Goal: Task Accomplishment & Management: Manage account settings

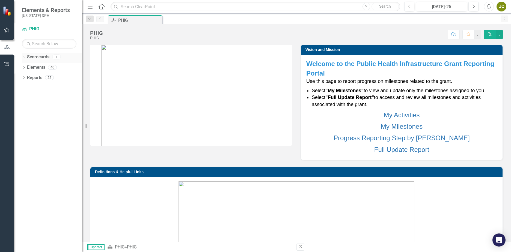
click at [33, 56] on link "Scorecards" at bounding box center [38, 57] width 22 height 6
click at [34, 58] on link "Scorecards" at bounding box center [38, 57] width 22 height 6
click at [23, 58] on icon "Dropdown" at bounding box center [24, 57] width 4 height 3
click at [37, 66] on link "PHIG" at bounding box center [56, 67] width 52 height 6
click at [33, 68] on link "PHIG" at bounding box center [56, 67] width 52 height 6
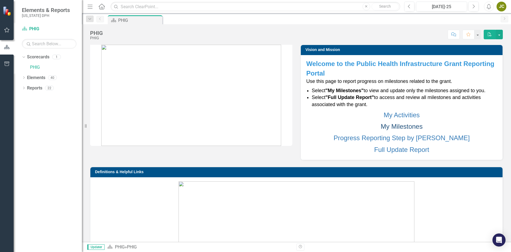
click at [400, 126] on link "My Milestones" at bounding box center [402, 126] width 42 height 7
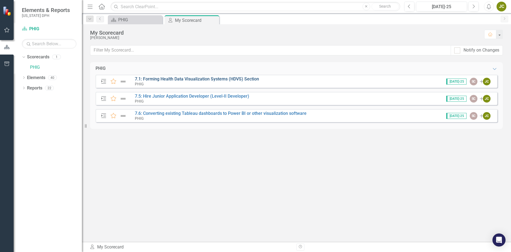
click at [192, 80] on link "7.1: Forming Health Data Visualization Systems (HDVS) Section" at bounding box center [197, 78] width 124 height 5
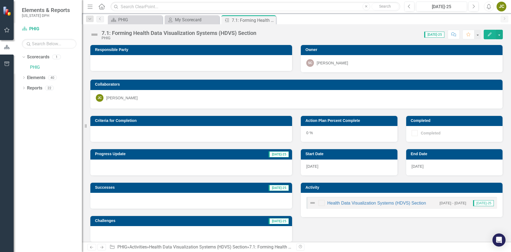
click at [316, 134] on div "0 %" at bounding box center [349, 134] width 97 height 16
click at [158, 131] on div at bounding box center [191, 134] width 202 height 16
click at [489, 36] on button "Edit" at bounding box center [490, 35] width 12 height 10
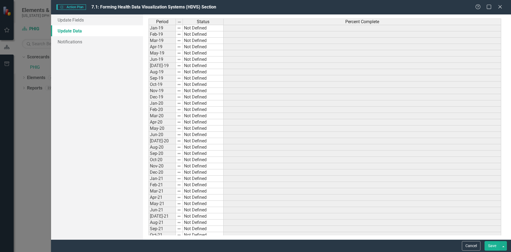
drag, startPoint x: 502, startPoint y: 7, endPoint x: 502, endPoint y: 39, distance: 32.0
click at [502, 7] on icon "Close" at bounding box center [500, 7] width 5 height 4
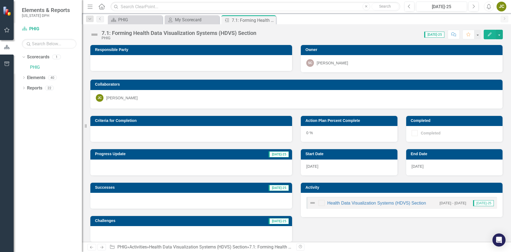
click at [238, 36] on div "PHIG" at bounding box center [179, 38] width 155 height 4
click at [498, 35] on button "button" at bounding box center [499, 35] width 7 height 10
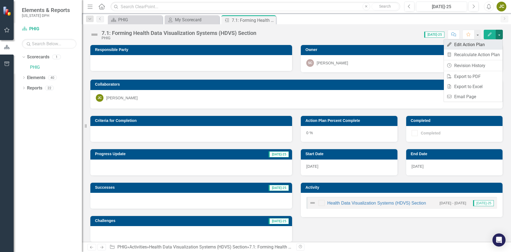
click at [485, 46] on link "Edit Edit Action Plan" at bounding box center [473, 45] width 59 height 10
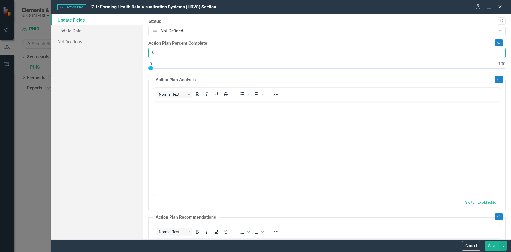
click at [166, 53] on input "0" at bounding box center [327, 53] width 357 height 10
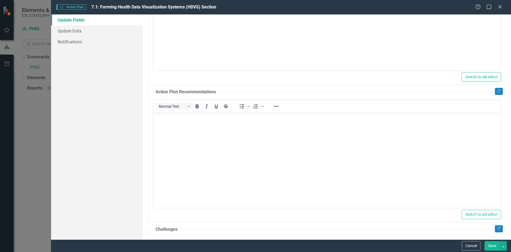
scroll to position [137, 0]
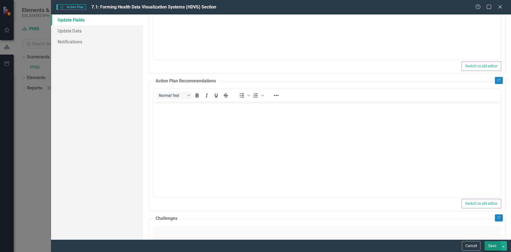
type input "60"
click at [491, 244] on button "Save" at bounding box center [492, 247] width 15 height 10
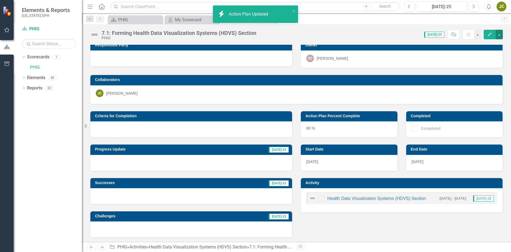
scroll to position [6, 0]
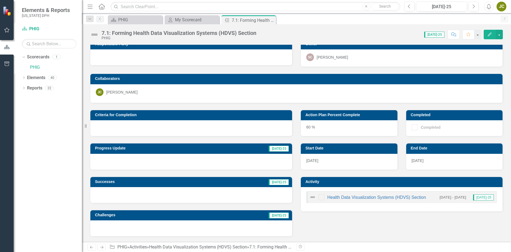
click at [356, 222] on div "Criteria for Completion Progress Update Jul-25 Successes Jul-25 Challenges Jul-…" at bounding box center [296, 170] width 421 height 134
click at [141, 162] on div at bounding box center [191, 162] width 202 height 16
click at [275, 160] on div at bounding box center [191, 162] width 202 height 16
click at [143, 156] on div at bounding box center [191, 162] width 202 height 16
click at [285, 158] on div at bounding box center [191, 162] width 202 height 16
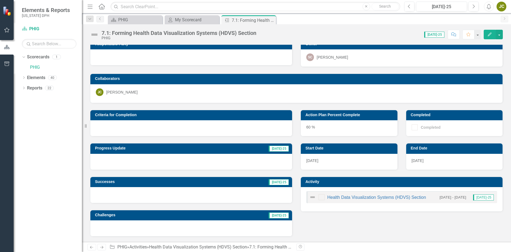
click at [281, 148] on span "[DATE]-25" at bounding box center [279, 149] width 20 height 6
click at [251, 22] on div "7.1: Forming Health Data Visualization Systems (HDVS) Section" at bounding box center [246, 20] width 29 height 7
click at [491, 35] on icon "Edit" at bounding box center [490, 35] width 5 height 4
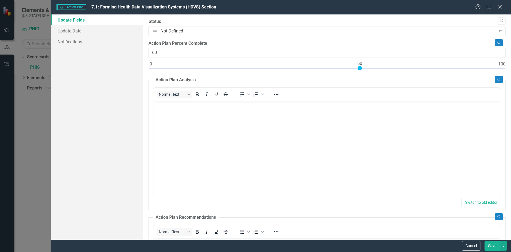
scroll to position [0, 0]
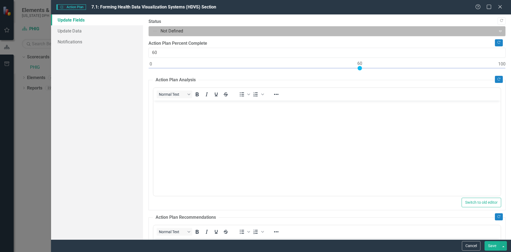
click at [196, 30] on div at bounding box center [322, 31] width 340 height 7
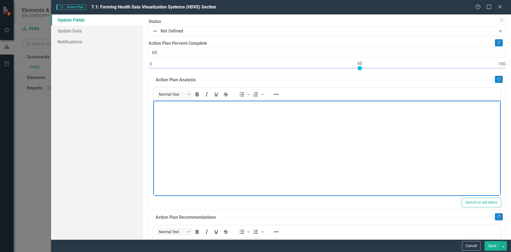
drag, startPoint x: 291, startPoint y: 166, endPoint x: 366, endPoint y: 111, distance: 93.1
click at [288, 165] on body "Rich Text Area. Press ALT-0 for help." at bounding box center [328, 142] width 348 height 82
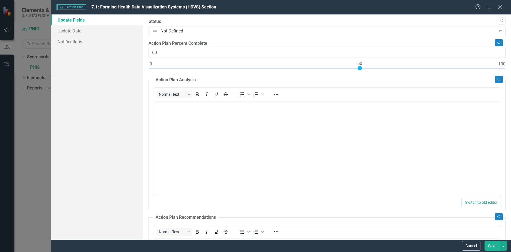
click at [501, 7] on icon "Close" at bounding box center [500, 6] width 7 height 5
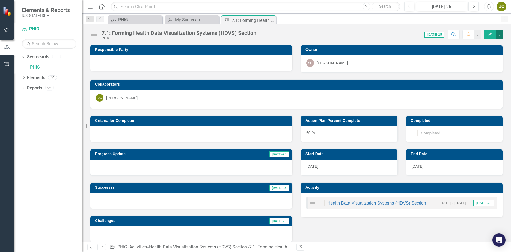
click at [498, 35] on button "button" at bounding box center [499, 35] width 7 height 10
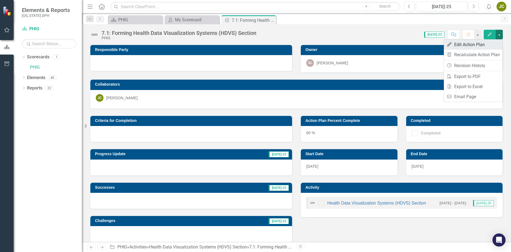
click at [472, 43] on link "Edit Edit Action Plan" at bounding box center [473, 45] width 59 height 10
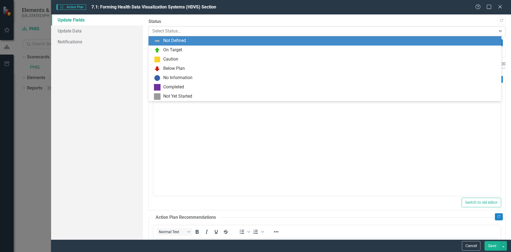
click at [182, 28] on div at bounding box center [322, 31] width 340 height 7
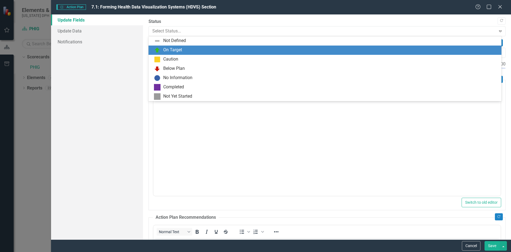
click at [176, 51] on div "On Target" at bounding box center [172, 50] width 19 height 6
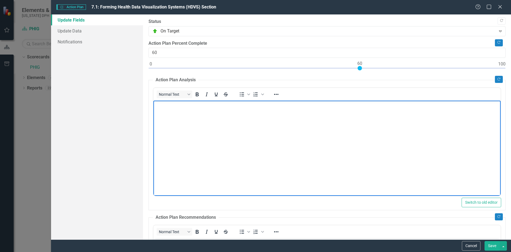
click at [189, 112] on body "Rich Text Area. Press ALT-0 for help." at bounding box center [328, 142] width 348 height 82
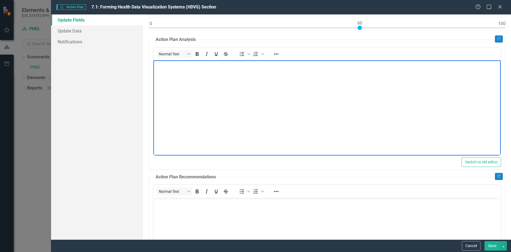
scroll to position [27, 0]
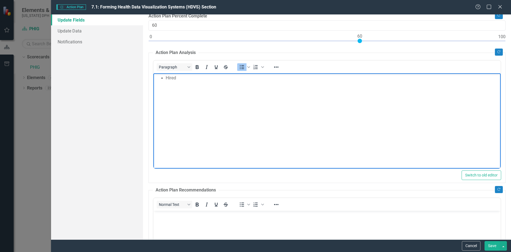
click at [76, 97] on div "Update Fields Update Data Notifications" at bounding box center [97, 126] width 92 height 225
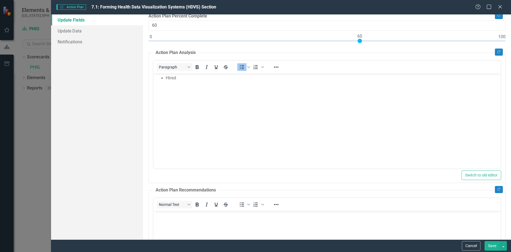
click at [192, 78] on li "Hired" at bounding box center [333, 78] width 334 height 7
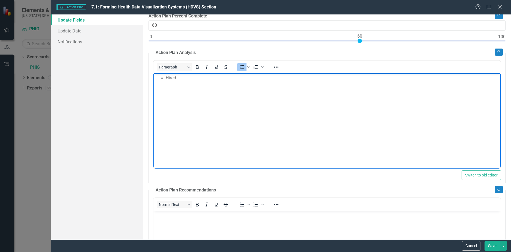
click at [191, 80] on li "Hired" at bounding box center [333, 78] width 334 height 7
click at [256, 107] on body "Hired Applications Developers II and II Hired" at bounding box center [328, 114] width 348 height 82
click at [184, 95] on body "Hired Applications Developers II and II Hired" at bounding box center [328, 114] width 348 height 82
click at [222, 107] on body "Hired Applications Developers II and II Hired GIS Manager II O" at bounding box center [328, 114] width 348 height 82
drag, startPoint x: 196, startPoint y: 119, endPoint x: 178, endPoint y: 94, distance: 31.5
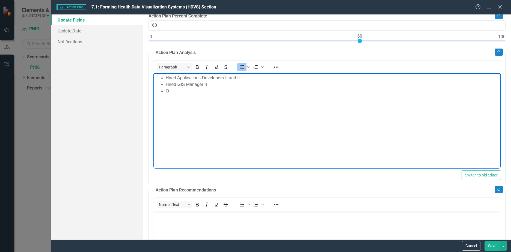
click at [195, 118] on body "Hired Applications Developers II and II Hired GIS Manager II O" at bounding box center [328, 114] width 348 height 82
click at [177, 79] on li "Hired Applications Developers II and II" at bounding box center [333, 78] width 334 height 7
click at [218, 83] on li "Hired GIS Manager II" at bounding box center [333, 84] width 334 height 7
click at [176, 83] on li "Hired GIS Manager II" at bounding box center [333, 84] width 334 height 7
click at [247, 88] on li "O" at bounding box center [333, 91] width 334 height 7
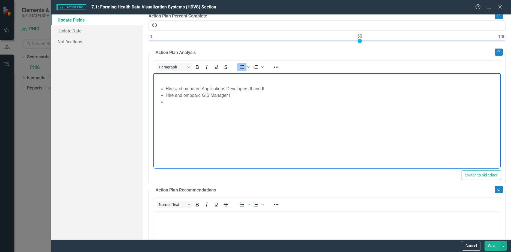
click at [166, 89] on li "Hire and omboard Applications Developers II and II" at bounding box center [333, 89] width 334 height 7
click at [172, 116] on li "Rich Text Area. Press ALT-0 for help." at bounding box center [333, 115] width 334 height 7
click at [216, 93] on li "Coordinate GIS systems move to new DPH agency" at bounding box center [333, 95] width 334 height 7
click at [178, 116] on li "Rich Text Area. Press ALT-0 for help." at bounding box center [333, 115] width 334 height 7
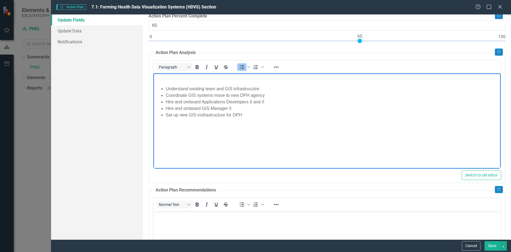
click at [319, 147] on body "Understand existing team and GIS infrastrucutre Coordinate GIS systems move to …" at bounding box center [328, 114] width 348 height 82
click at [254, 136] on body "Understand existing team and GIS infrastrucutre Coordinate GIS systems move to …" at bounding box center [328, 114] width 348 height 82
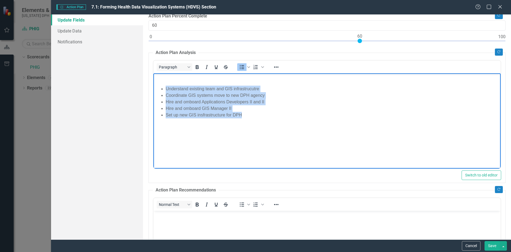
drag, startPoint x: 164, startPoint y: 88, endPoint x: 256, endPoint y: 126, distance: 99.2
click at [256, 126] on body "Understand existing team and GIS infrastrucutre Coordinate GIS systems move to …" at bounding box center [328, 114] width 348 height 82
copy ul "Understand existing team and GIS infrastrucutre Coordinate GIS systems move to …"
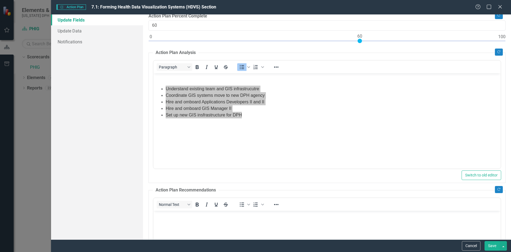
drag, startPoint x: 491, startPoint y: 245, endPoint x: 308, endPoint y: 7, distance: 300.6
click at [491, 245] on button "Save" at bounding box center [492, 247] width 15 height 10
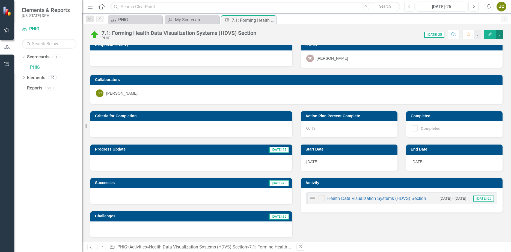
scroll to position [6, 0]
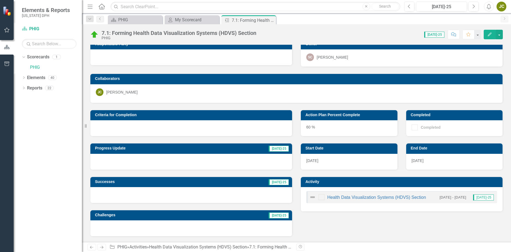
click at [491, 33] on icon "button" at bounding box center [490, 35] width 4 height 4
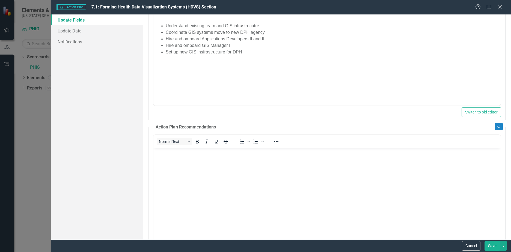
scroll to position [137, 0]
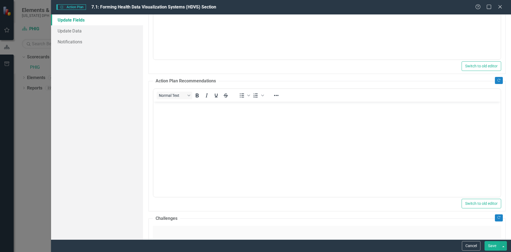
click at [212, 120] on body "Rich Text Area. Press ALT-0 for help." at bounding box center [328, 143] width 348 height 82
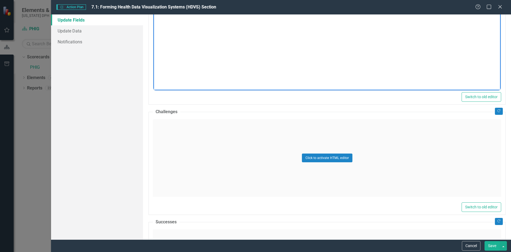
scroll to position [246, 0]
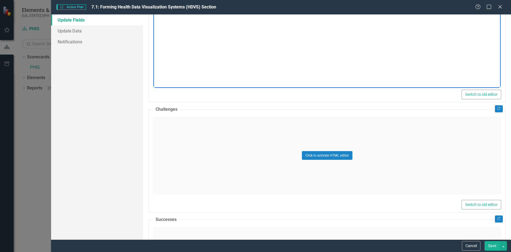
click at [231, 135] on div "Click to activate HTML editor" at bounding box center [327, 156] width 349 height 78
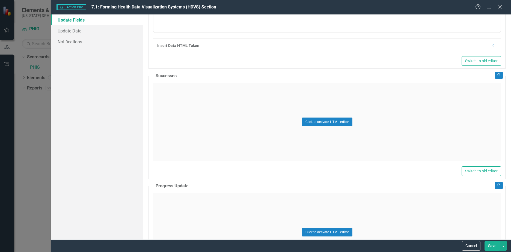
scroll to position [437, 0]
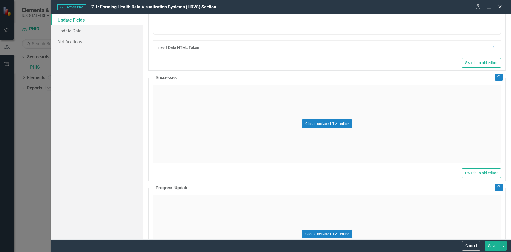
click at [239, 101] on div "Click to activate HTML editor" at bounding box center [327, 124] width 349 height 78
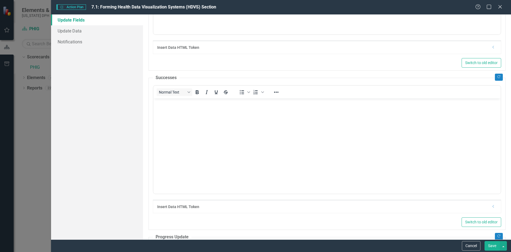
scroll to position [0, 0]
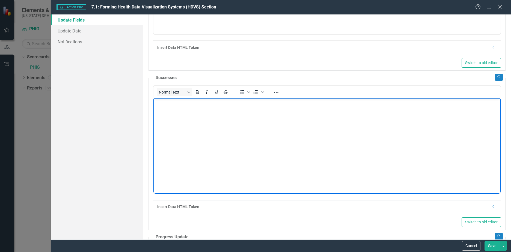
click at [231, 120] on body "Rich Text Area. Press ALT-0 for help." at bounding box center [328, 139] width 348 height 82
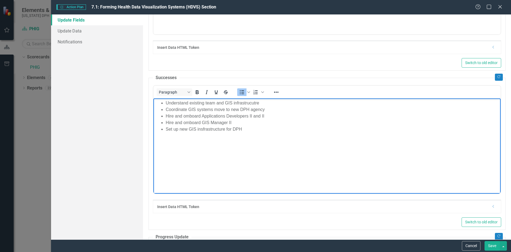
click at [188, 102] on li "Understand existing team and GIS infrastrucutre" at bounding box center [333, 103] width 334 height 7
drag, startPoint x: 275, startPoint y: 103, endPoint x: 160, endPoint y: 101, distance: 114.5
click at [160, 101] on ul "Understand existing team and GIS infrastrucutre Coordinate GIS systems move to …" at bounding box center [327, 116] width 345 height 33
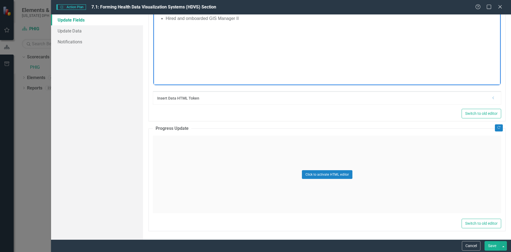
click at [219, 142] on div "Click to activate HTML editor" at bounding box center [327, 175] width 349 height 78
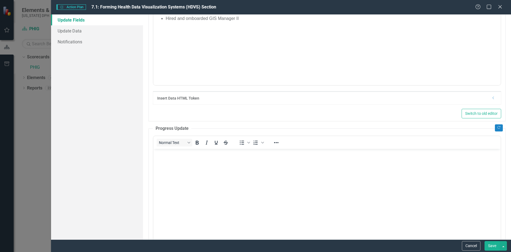
scroll to position [0, 0]
click at [251, 177] on body "Rich Text Area. Press ALT-0 for help." at bounding box center [328, 190] width 348 height 82
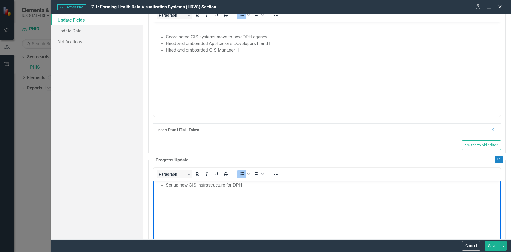
scroll to position [464, 0]
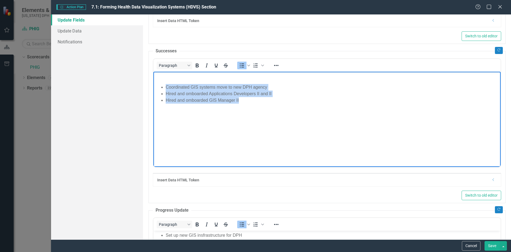
drag, startPoint x: 249, startPoint y: 102, endPoint x: 162, endPoint y: 82, distance: 89.2
click at [162, 82] on body "Coordinated GIS systems move to new DPH agency Hired and omboarded Applications…" at bounding box center [328, 113] width 348 height 82
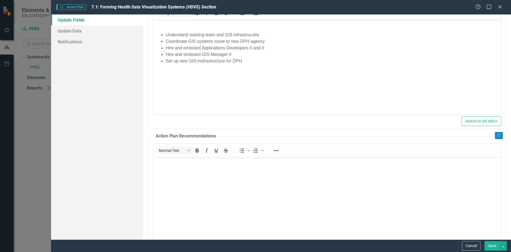
scroll to position [54, 0]
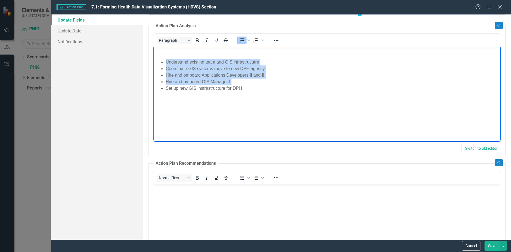
drag, startPoint x: 166, startPoint y: 62, endPoint x: 262, endPoint y: 81, distance: 98.1
click at [262, 81] on ul "Understand existing team and GIS infrastrucutre Coordinate GIS systems move to …" at bounding box center [327, 75] width 345 height 33
copy ul "Understand existing team and GIS infrastrucutre Coordinate GIS systems move to …"
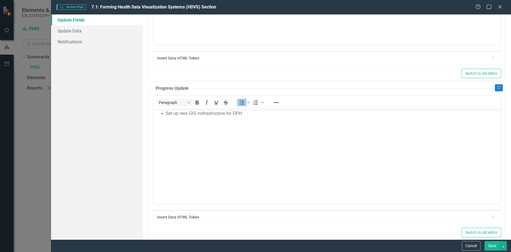
scroll to position [595, 0]
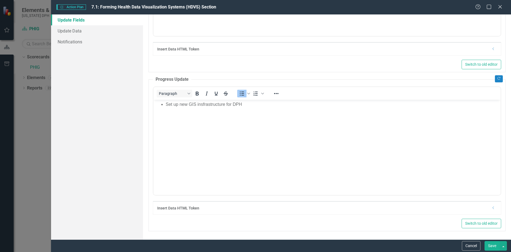
click at [209, 118] on body "Set up new GIS insfrastructure for DPH" at bounding box center [328, 141] width 348 height 82
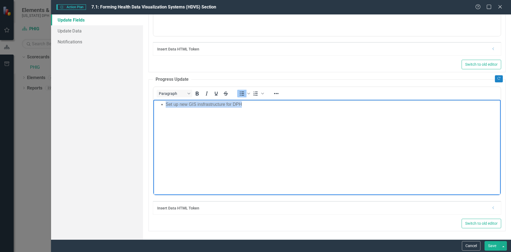
drag, startPoint x: 256, startPoint y: 105, endPoint x: 166, endPoint y: 101, distance: 90.2
click at [166, 101] on li "Set up new GIS insfrastructure for DPH" at bounding box center [333, 104] width 334 height 7
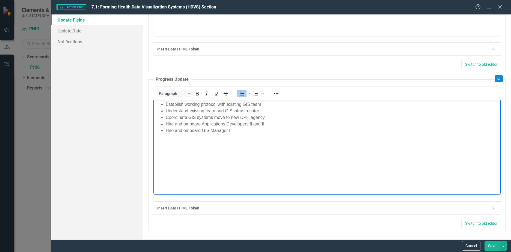
drag, startPoint x: 261, startPoint y: 110, endPoint x: 153, endPoint y: 111, distance: 107.9
click at [154, 111] on html "Establish working protocol with existing GIS team Understand existing team and …" at bounding box center [328, 141] width 348 height 82
click at [186, 110] on li "Coordinate GIS systems move to new DPH agency" at bounding box center [333, 111] width 334 height 7
click at [376, 142] on body "Establish working protocol with existing GIS team Coordinated GIS systems move …" at bounding box center [328, 141] width 348 height 82
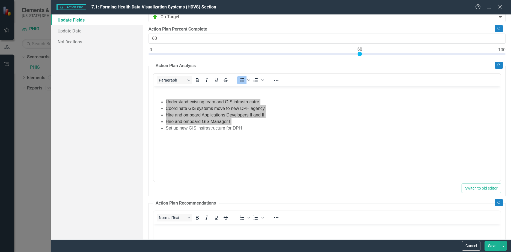
scroll to position [0, 0]
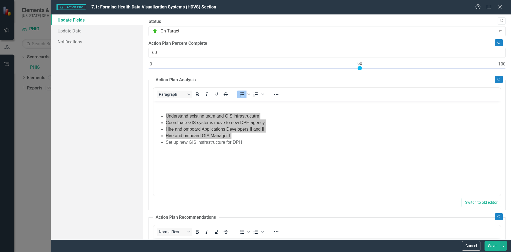
click at [493, 247] on button "Save" at bounding box center [492, 247] width 15 height 10
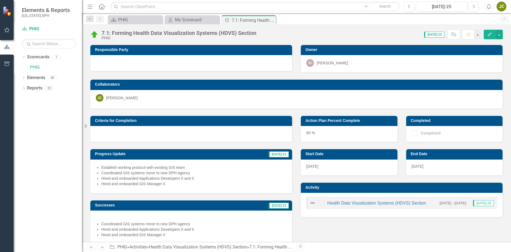
drag, startPoint x: 317, startPoint y: 36, endPoint x: 294, endPoint y: 30, distance: 24.1
click at [317, 36] on div "Score: N/A Jul-25 Completed Comment Favorite Edit" at bounding box center [381, 34] width 244 height 9
click at [271, 20] on icon at bounding box center [271, 20] width 3 height 3
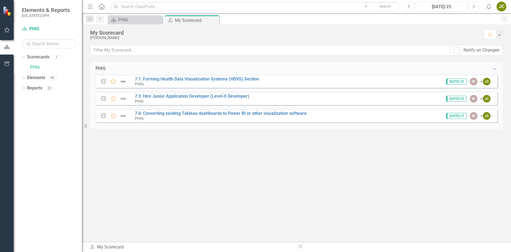
click at [252, 169] on div "PHIG Expanded Action Plan Favorite 7.1: Forming Health Data Visualization Syste…" at bounding box center [296, 152] width 413 height 180
click at [213, 78] on link "7.1: Forming Health Data Visualization Systems (HDVS) Section" at bounding box center [197, 78] width 124 height 5
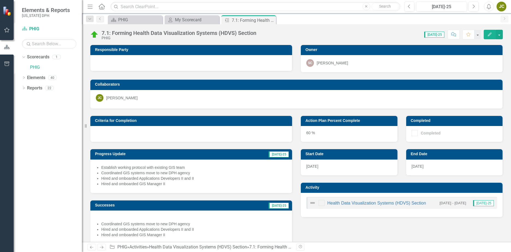
drag, startPoint x: 270, startPoint y: 20, endPoint x: 273, endPoint y: 24, distance: 5.1
click at [0, 0] on icon "Close" at bounding box center [0, 0] width 0 height 0
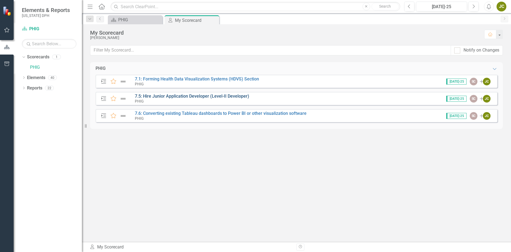
click at [176, 97] on link "7.5: Hire Junior Application Developer (Level-II Developer)" at bounding box center [192, 96] width 114 height 5
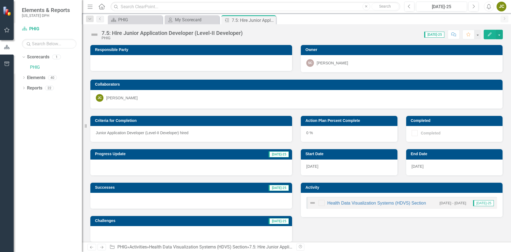
scroll to position [6, 0]
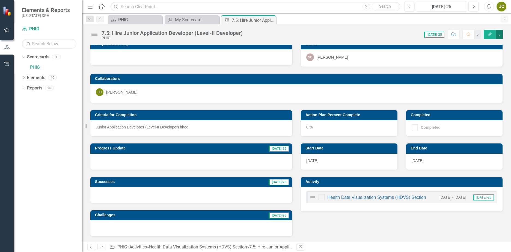
click at [500, 35] on button "button" at bounding box center [499, 35] width 7 height 10
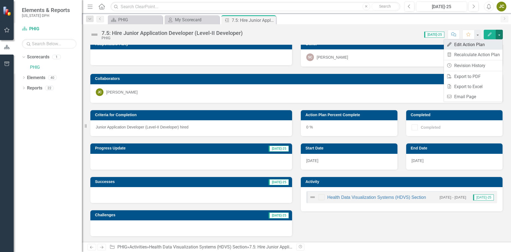
click at [485, 46] on link "Edit Edit Action Plan" at bounding box center [473, 45] width 59 height 10
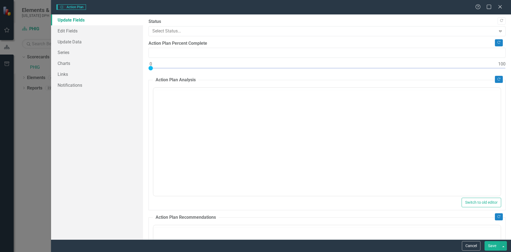
type input "0"
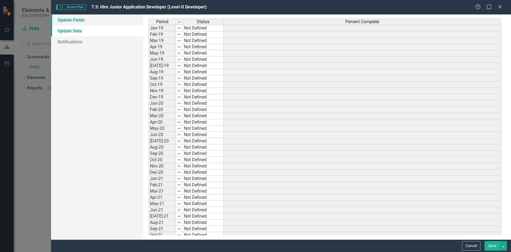
scroll to position [0, 0]
click at [70, 20] on link "Update Fields" at bounding box center [97, 19] width 92 height 11
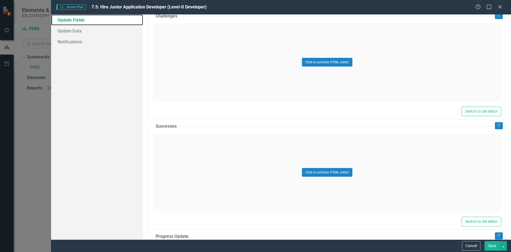
scroll to position [410, 0]
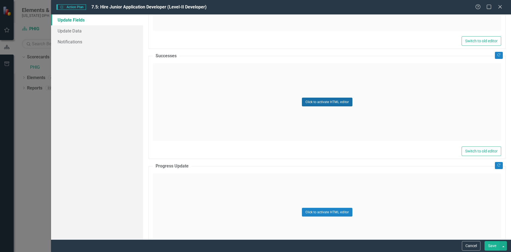
click at [339, 99] on button "Click to activate HTML editor" at bounding box center [327, 102] width 51 height 9
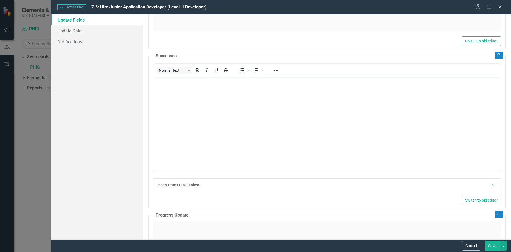
scroll to position [0, 0]
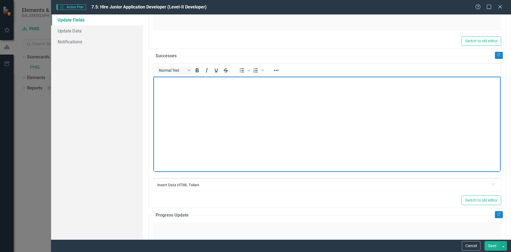
click at [188, 93] on body "Rich Text Area. Press ALT-0 for help." at bounding box center [328, 117] width 348 height 82
click at [243, 69] on icon "Bullet list" at bounding box center [242, 70] width 4 height 4
click at [176, 84] on p "Posted position" at bounding box center [327, 81] width 345 height 7
click at [241, 69] on icon "Bullet list" at bounding box center [242, 70] width 7 height 7
click at [214, 86] on li "Hired and omboarded" at bounding box center [333, 87] width 334 height 7
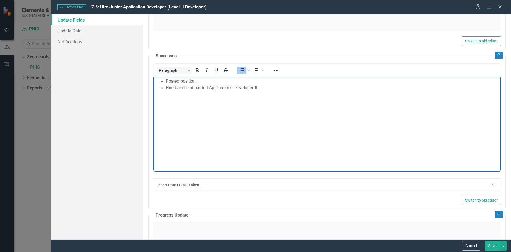
click at [422, 139] on body "Posted position Hired and omboarded Applications Developer II" at bounding box center [328, 117] width 348 height 82
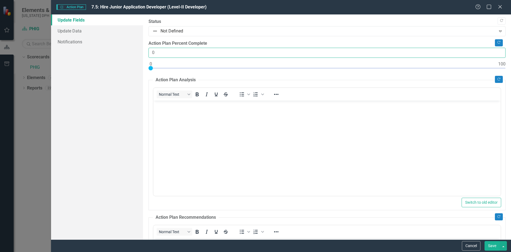
click at [159, 52] on input "0" at bounding box center [327, 53] width 357 height 10
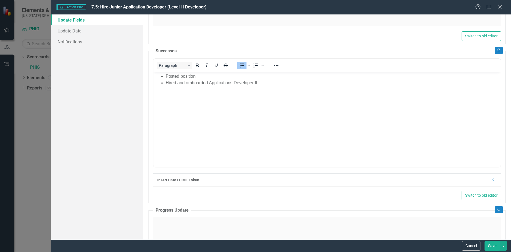
scroll to position [497, 0]
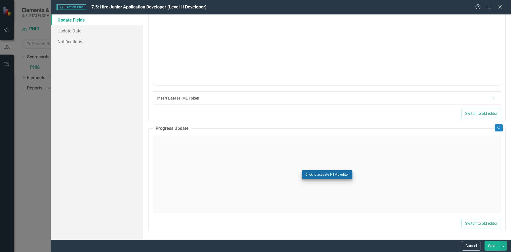
type input "100"
click at [326, 175] on button "Click to activate HTML editor" at bounding box center [327, 174] width 51 height 9
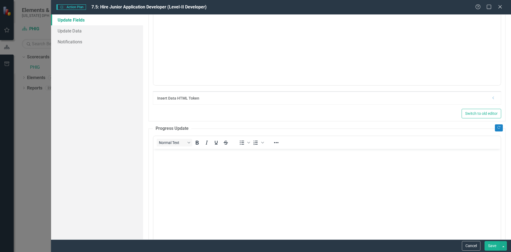
scroll to position [0, 0]
click at [185, 165] on body "Rich Text Area. Press ALT-0 for help." at bounding box center [328, 190] width 348 height 82
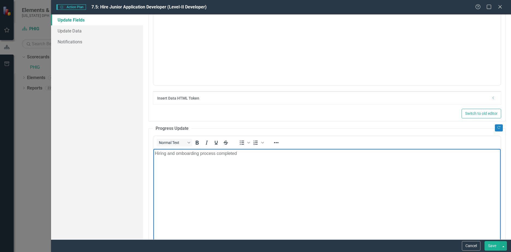
click at [314, 182] on body "Hiring and omboarding process completed" at bounding box center [328, 190] width 348 height 82
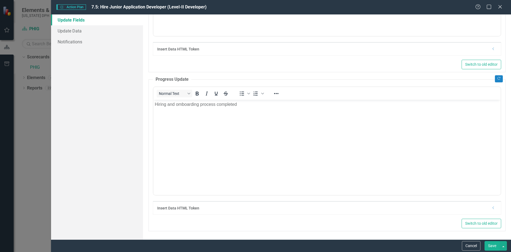
click at [497, 243] on button "Save" at bounding box center [492, 247] width 15 height 10
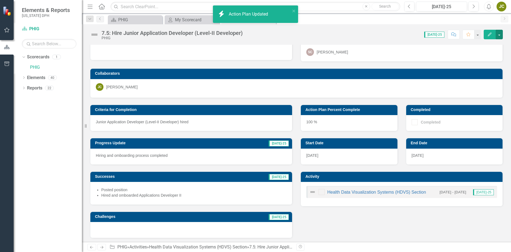
scroll to position [13, 0]
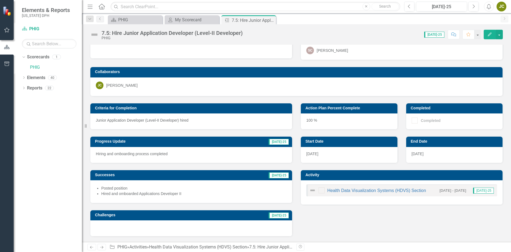
click at [367, 225] on div "Criteria for Completion Junior Application Developer (Level-II Developer) hired…" at bounding box center [296, 166] width 421 height 141
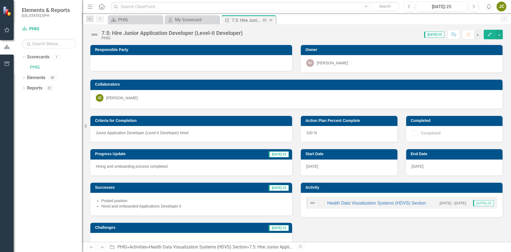
click at [270, 19] on icon "Close" at bounding box center [270, 20] width 5 height 4
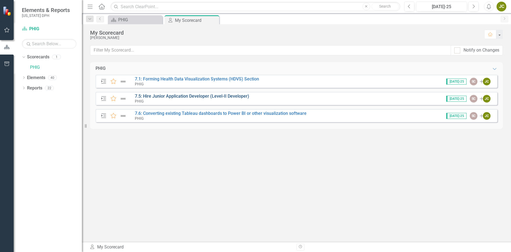
click at [172, 94] on link "7.5: Hire Junior Application Developer (Level-II Developer)" at bounding box center [192, 96] width 114 height 5
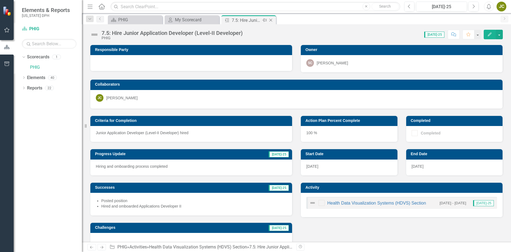
click at [273, 19] on icon "Close" at bounding box center [270, 20] width 5 height 4
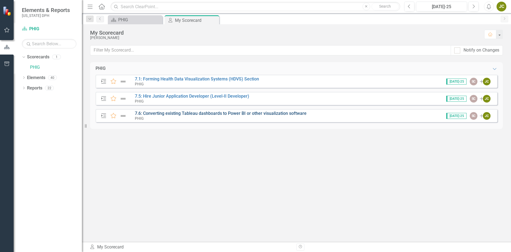
click at [190, 114] on link "7.6: Converting existing Tableau dashboards to Power BI or other visualization …" at bounding box center [221, 113] width 172 height 5
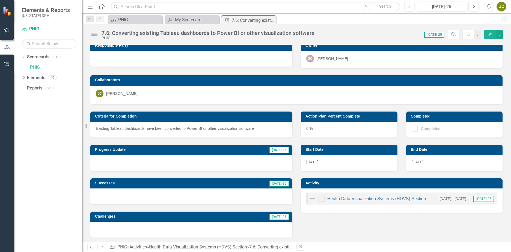
scroll to position [6, 0]
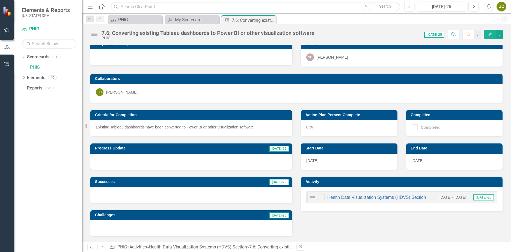
click at [198, 120] on td "Criteria for Completion" at bounding box center [192, 116] width 195 height 8
click at [204, 125] on p "Existing Tableau dashboards have been converted to Power BI or other visualizat…" at bounding box center [191, 127] width 191 height 5
click at [151, 160] on div at bounding box center [191, 162] width 202 height 16
click at [328, 127] on div "0 %" at bounding box center [349, 128] width 97 height 16
click at [498, 33] on button "button" at bounding box center [499, 35] width 7 height 10
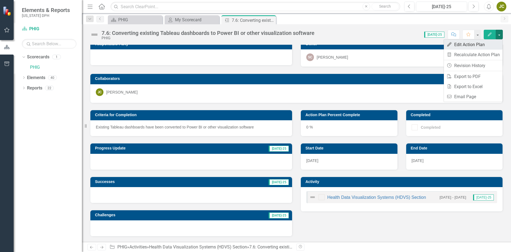
click at [471, 47] on link "Edit Edit Action Plan" at bounding box center [473, 45] width 59 height 10
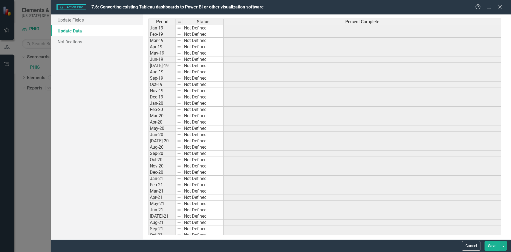
scroll to position [0, 0]
click at [74, 21] on link "Update Fields" at bounding box center [97, 19] width 92 height 11
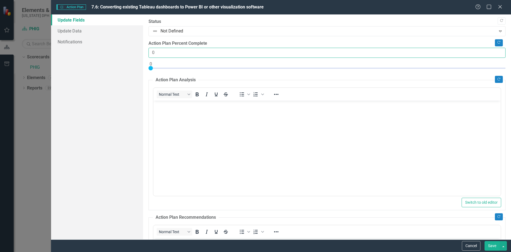
click at [184, 55] on input "0" at bounding box center [327, 53] width 357 height 10
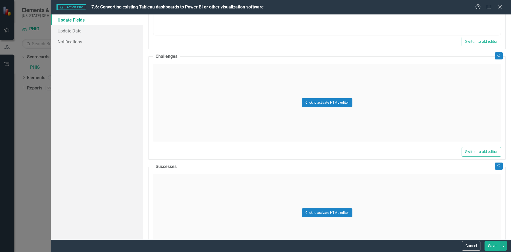
scroll to position [301, 0]
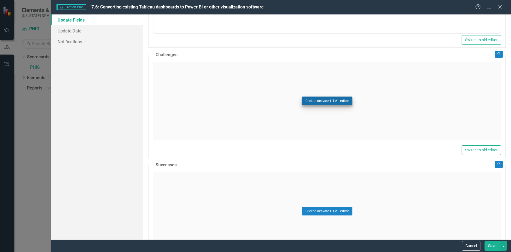
type input "10"
click at [333, 98] on button "Click to activate HTML editor" at bounding box center [327, 101] width 51 height 9
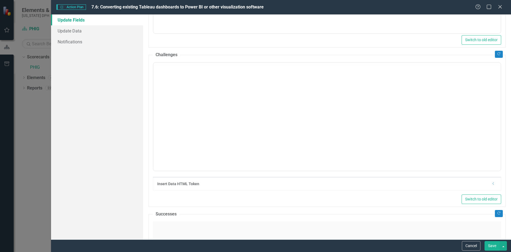
scroll to position [0, 0]
click at [254, 104] on body "Rich Text Area. Press ALT-0 for help." at bounding box center [328, 116] width 348 height 82
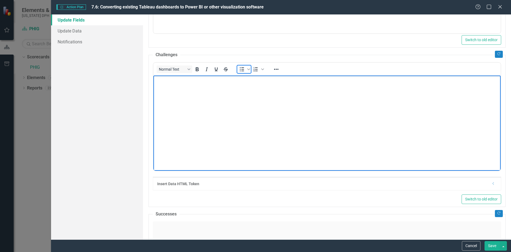
click at [243, 70] on icon "Bullet list" at bounding box center [242, 69] width 7 height 7
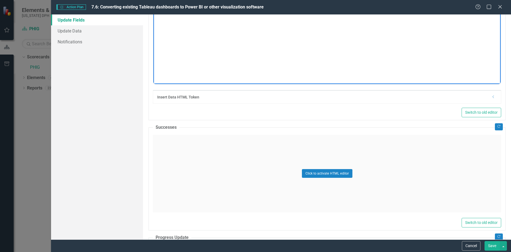
scroll to position [410, 0]
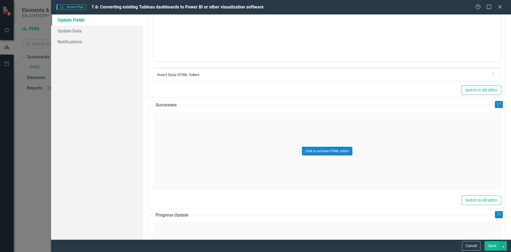
click at [238, 135] on div "Click to activate HTML editor" at bounding box center [327, 152] width 349 height 78
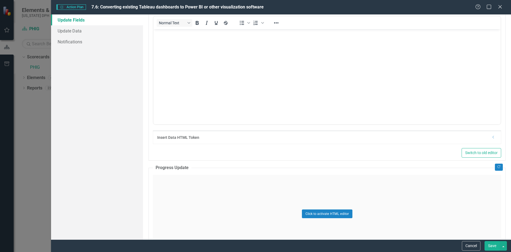
scroll to position [546, 0]
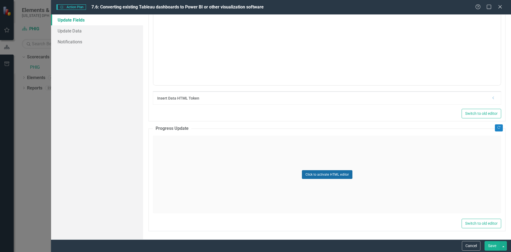
click at [316, 173] on button "Click to activate HTML editor" at bounding box center [327, 174] width 51 height 9
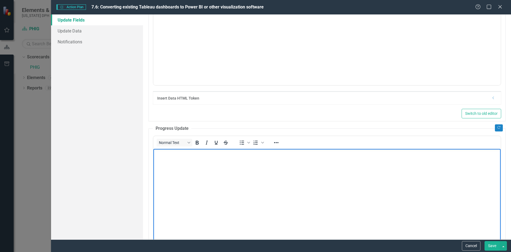
click at [236, 159] on body "Rich Text Area. Press ALT-0 for help." at bounding box center [328, 190] width 348 height 82
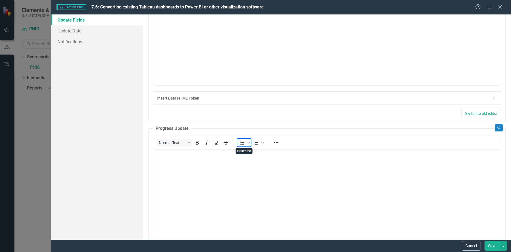
click at [243, 143] on icon "Bullet list" at bounding box center [242, 143] width 7 height 7
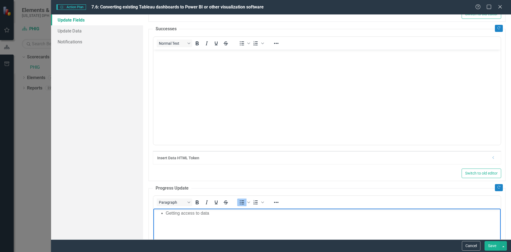
scroll to position [486, 0]
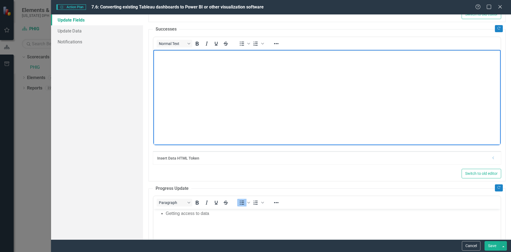
click at [216, 60] on body "Rich Text Area. Press ALT-0 for help." at bounding box center [328, 91] width 348 height 82
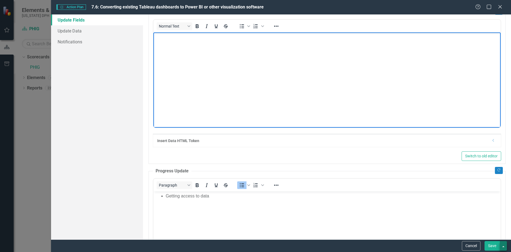
scroll to position [513, 0]
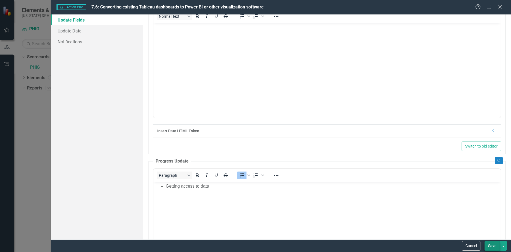
click at [494, 246] on button "Save" at bounding box center [492, 247] width 15 height 10
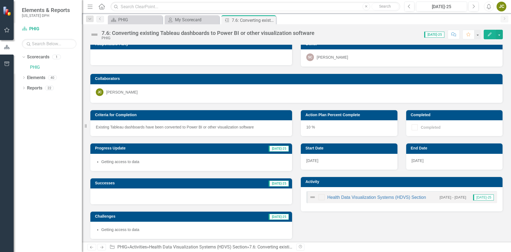
click at [322, 123] on div "10 %" at bounding box center [349, 128] width 97 height 16
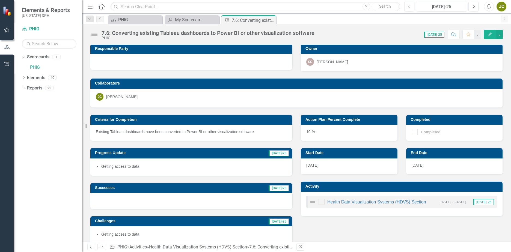
scroll to position [0, 0]
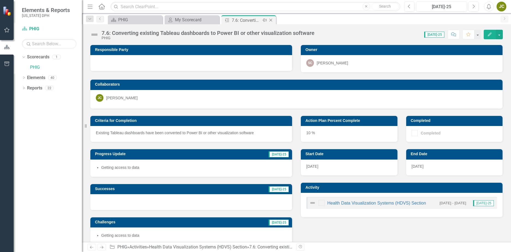
click at [273, 19] on icon "Close" at bounding box center [270, 20] width 5 height 4
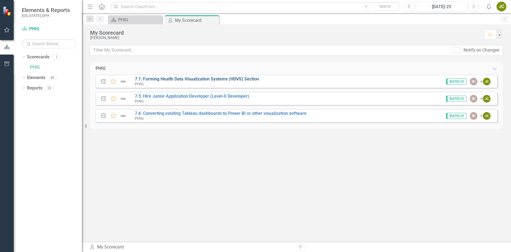
click at [239, 79] on link "7.1: Forming Health Data Visualization Systems (HDVS) Section" at bounding box center [197, 78] width 124 height 5
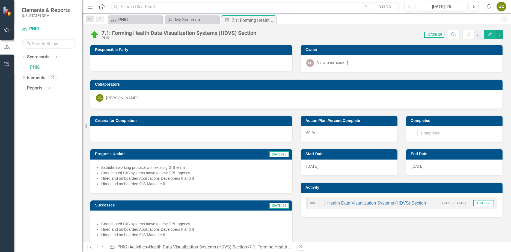
scroll to position [41, 0]
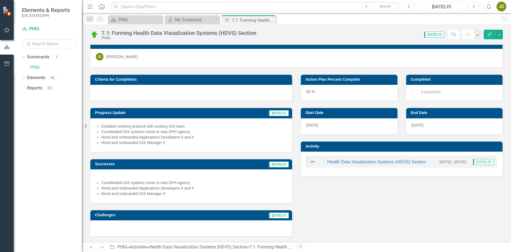
drag, startPoint x: 182, startPoint y: 194, endPoint x: 98, endPoint y: 183, distance: 84.6
click at [101, 183] on ul "Coordinated GIS systems move to new DPH agency Hired and omboarded Applications…" at bounding box center [194, 188] width 186 height 16
drag, startPoint x: 104, startPoint y: 183, endPoint x: 311, endPoint y: 162, distance: 208.8
click at [234, 180] on li "Coordinated GIS systems move to new DPH agency" at bounding box center [194, 182] width 186 height 5
click at [142, 188] on li "Hired and omboarded Applications Developers II and II" at bounding box center [194, 188] width 186 height 5
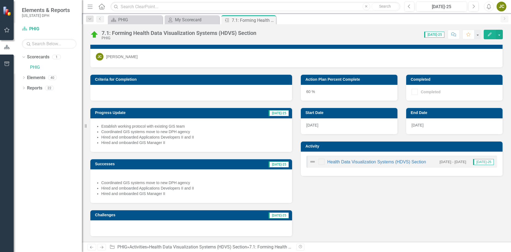
drag, startPoint x: 104, startPoint y: 182, endPoint x: 168, endPoint y: 192, distance: 65.3
click at [167, 194] on ul "Coordinated GIS systems move to new DPH agency Hired and omboarded Applications…" at bounding box center [194, 188] width 186 height 16
click at [168, 190] on li "Hired and omboarded Applications Developers II and II" at bounding box center [194, 188] width 186 height 5
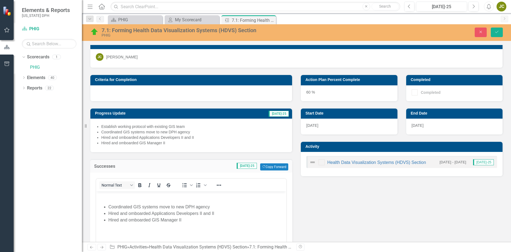
scroll to position [0, 0]
click at [168, 190] on div "Normal Text" at bounding box center [136, 185] width 81 height 11
drag, startPoint x: 191, startPoint y: 217, endPoint x: 189, endPoint y: 220, distance: 3.5
click at [191, 218] on li "Hired and omboarded GIS Manager II" at bounding box center [196, 220] width 177 height 7
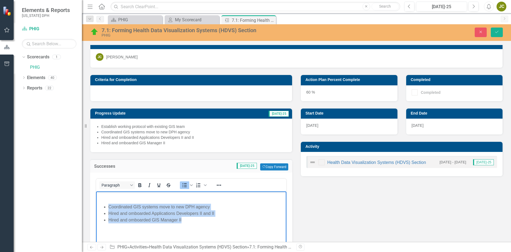
drag, startPoint x: 192, startPoint y: 218, endPoint x: 109, endPoint y: 207, distance: 83.6
click at [109, 207] on ul "Coordinated GIS systems move to new DPH agency Hired and omboarded Applications…" at bounding box center [192, 214] width 188 height 20
copy ul "Coordinated GIS systems move to new DPH agency Hired and omboarded Applications…"
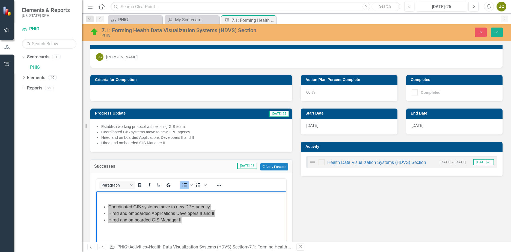
click at [396, 211] on div "Criteria for Completion Progress Update Jul-25 Establish working protocol with …" at bounding box center [296, 215] width 421 height 295
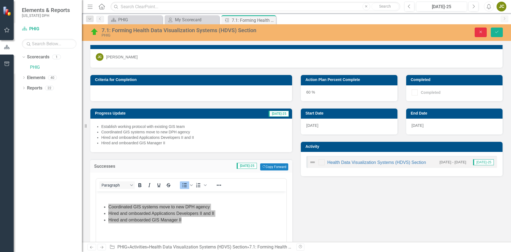
click at [477, 33] on button "Close" at bounding box center [481, 33] width 12 height 10
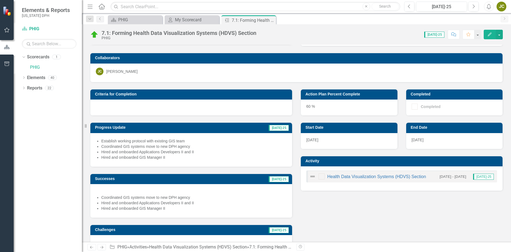
scroll to position [14, 0]
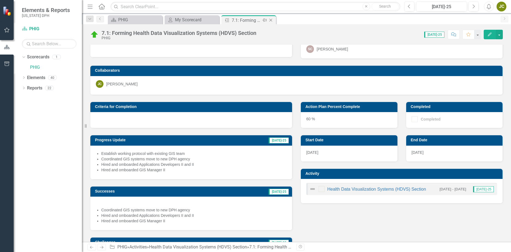
click at [272, 19] on icon at bounding box center [271, 20] width 3 height 3
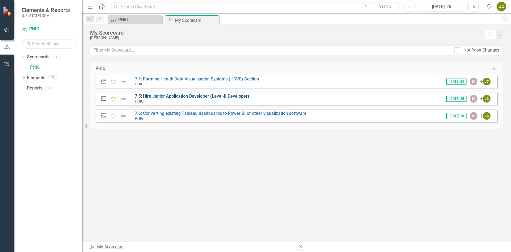
click at [230, 98] on link "7.5: Hire Junior Application Developer (Level-II Developer)" at bounding box center [192, 96] width 114 height 5
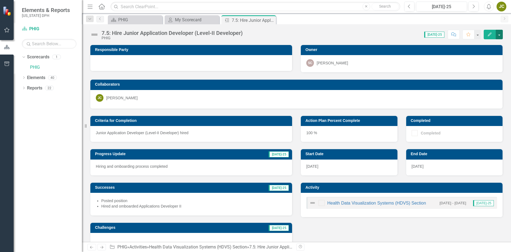
click at [499, 35] on button "button" at bounding box center [499, 35] width 7 height 10
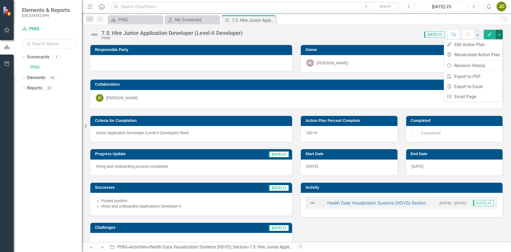
click at [346, 43] on div "7.5: Hire Junior Application Developer (Level-II Developer) PHIG Score: N/A Jul…" at bounding box center [296, 133] width 429 height 218
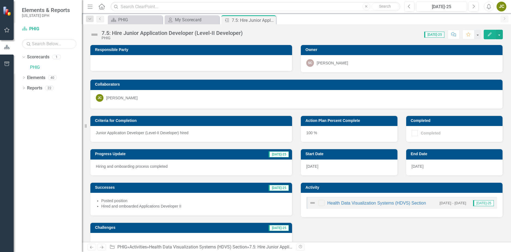
drag, startPoint x: 271, startPoint y: 20, endPoint x: 223, endPoint y: 1, distance: 51.2
click at [267, 20] on div "Action Plan 7.5: Hire Junior Application Developer (Level-II Developer) Pin Clo…" at bounding box center [249, 20] width 52 height 7
click at [367, 31] on div "Score: N/A Jul-25 Completed Comment Favorite Edit" at bounding box center [375, 34] width 258 height 9
click at [342, 35] on div "Score: N/A Jul-25 Completed Comment Favorite Edit" at bounding box center [375, 34] width 258 height 9
click at [271, 20] on icon "Close" at bounding box center [270, 20] width 5 height 4
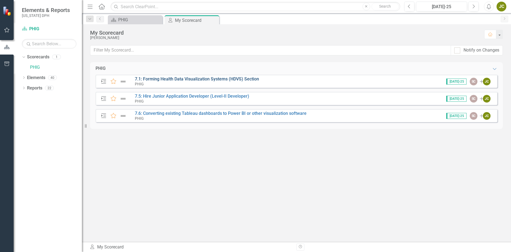
click at [216, 80] on link "7.1: Forming Health Data Visualization Systems (HDVS) Section" at bounding box center [197, 78] width 124 height 5
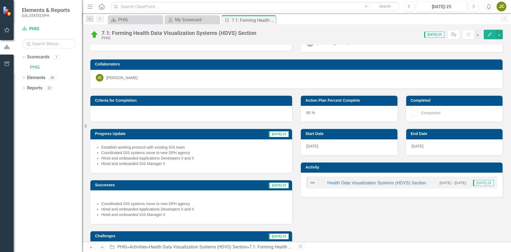
scroll to position [41, 0]
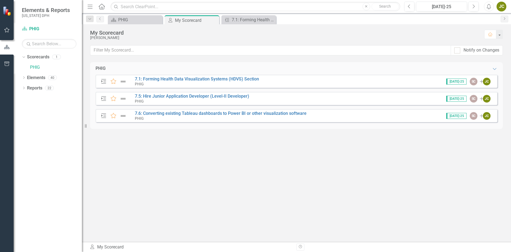
drag, startPoint x: 213, startPoint y: 79, endPoint x: 404, endPoint y: 192, distance: 221.5
click at [404, 192] on div "PHIG Expanded Action Plan Favorite 7.1: Forming Health Data Visualization Syste…" at bounding box center [296, 152] width 413 height 180
drag, startPoint x: 216, startPoint y: 35, endPoint x: 212, endPoint y: 77, distance: 42.3
click at [212, 77] on div "My Scorecard Jonathan Camacho Home Notify on Changes Looks like you don't own a…" at bounding box center [296, 133] width 429 height 218
drag, startPoint x: 212, startPoint y: 77, endPoint x: 188, endPoint y: 42, distance: 43.2
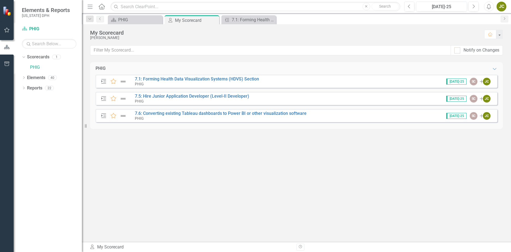
click at [188, 42] on div "My Scorecard Jonathan Camacho Home" at bounding box center [296, 34] width 429 height 21
click at [198, 80] on link "7.1: Forming Health Data Visualization Systems (HDVS) Section" at bounding box center [197, 78] width 124 height 5
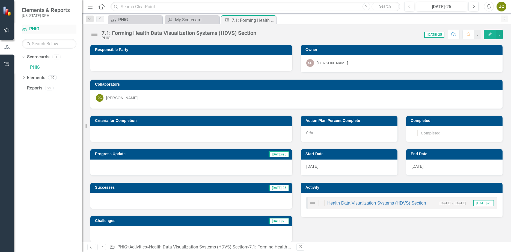
click at [35, 30] on link "Scorecard PHIG" at bounding box center [49, 29] width 55 height 6
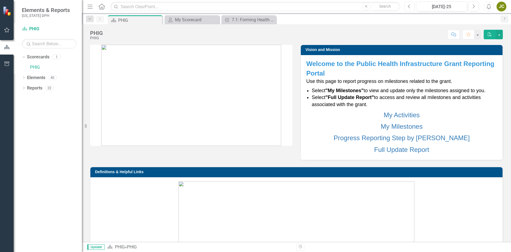
click at [407, 6] on button "Previous" at bounding box center [410, 7] width 10 height 10
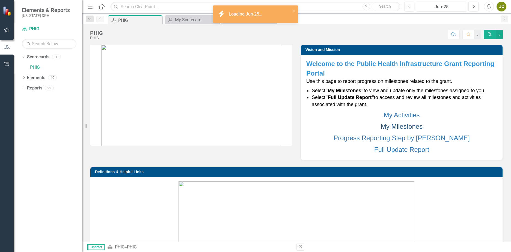
click at [410, 127] on link "My Milestones" at bounding box center [402, 126] width 42 height 7
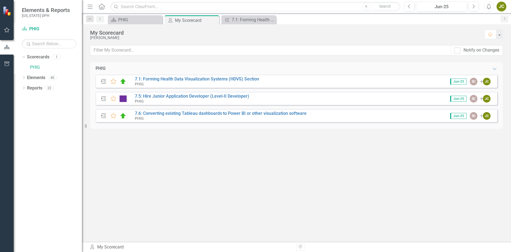
click at [218, 151] on div "PHIG Expanded Action Plan Favorite 7.1: Forming Health Data Visualization Syste…" at bounding box center [296, 152] width 413 height 180
click at [269, 19] on icon "Close" at bounding box center [271, 20] width 5 height 4
click at [295, 176] on div "PHIG Expanded Action Plan Favorite 7.1: Forming Health Data Visualization Syste…" at bounding box center [296, 152] width 413 height 180
click at [279, 185] on div "PHIG Expanded Action Plan Favorite 7.1: Forming Health Data Visualization Syste…" at bounding box center [296, 152] width 413 height 180
drag, startPoint x: 264, startPoint y: 179, endPoint x: 237, endPoint y: 90, distance: 92.8
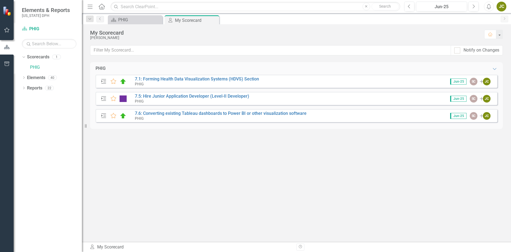
click at [265, 179] on div "PHIG Expanded Action Plan Favorite 7.1: Forming Health Data Visualization Syste…" at bounding box center [296, 152] width 413 height 180
click at [502, 5] on div "JC" at bounding box center [502, 7] width 10 height 10
click at [488, 69] on link "Logout Log Out" at bounding box center [484, 69] width 43 height 10
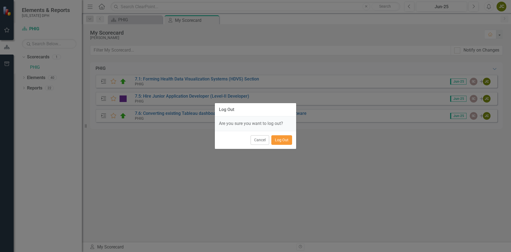
click at [285, 140] on button "Log Out" at bounding box center [282, 141] width 21 height 10
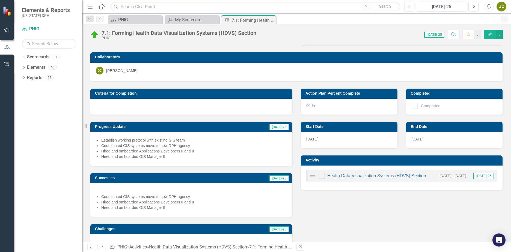
scroll to position [41, 0]
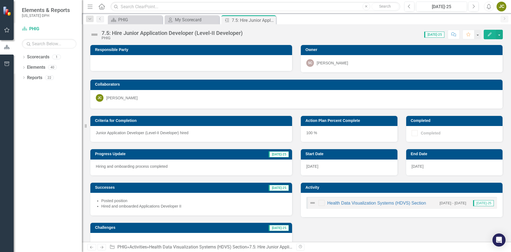
scroll to position [13, 0]
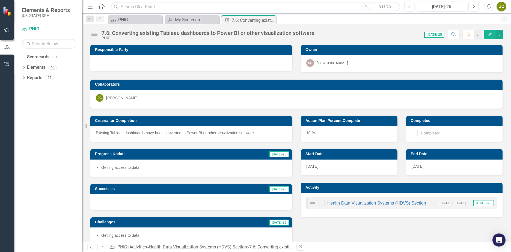
scroll to position [8, 0]
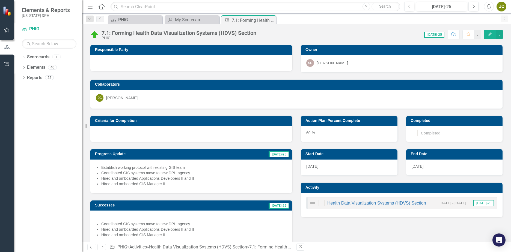
click at [438, 34] on span "[DATE]-25" at bounding box center [435, 35] width 20 height 6
click at [440, 35] on span "[DATE]-25" at bounding box center [435, 35] width 20 height 6
drag, startPoint x: 440, startPoint y: 35, endPoint x: 367, endPoint y: 33, distance: 73.8
click at [367, 33] on div "Score: N/A [DATE]-25 Completed Comment Favorite Edit" at bounding box center [381, 34] width 244 height 9
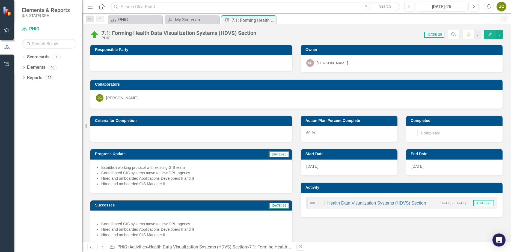
click at [307, 21] on div "Scorecard PHIG Close My Scorecard My Scorecard Close Action Plan 7.1: Forming H…" at bounding box center [302, 19] width 391 height 9
click at [272, 37] on div "Score: N/A [DATE]-25 Completed Comment Favorite Edit" at bounding box center [381, 34] width 244 height 9
click at [272, 20] on icon "Close" at bounding box center [270, 20] width 5 height 4
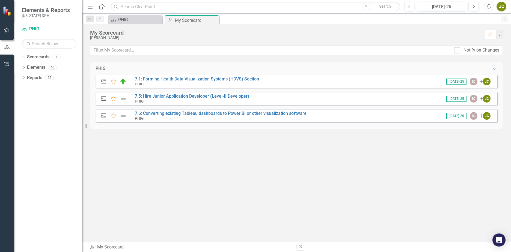
click at [252, 193] on div "PHIG Expanded Action Plan Favorite 7.1: Forming Health Data Visualization Syste…" at bounding box center [296, 152] width 413 height 180
click at [31, 28] on link "Scorecard PHIG" at bounding box center [49, 29] width 55 height 6
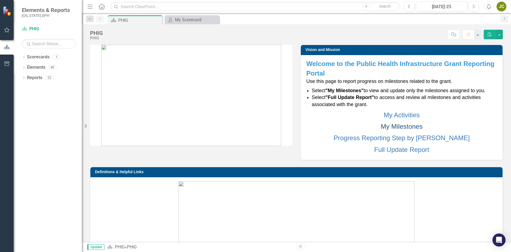
click at [401, 126] on link "My Milestones" at bounding box center [402, 126] width 42 height 7
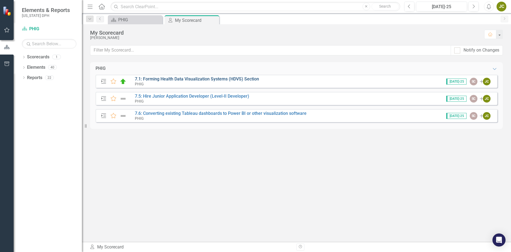
click at [241, 81] on link "7.1: Forming Health Data Visualization Systems (HDVS) Section" at bounding box center [197, 78] width 124 height 5
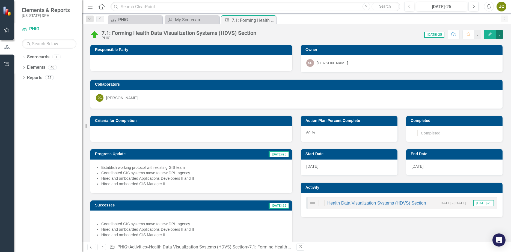
click at [499, 35] on button "button" at bounding box center [499, 35] width 7 height 10
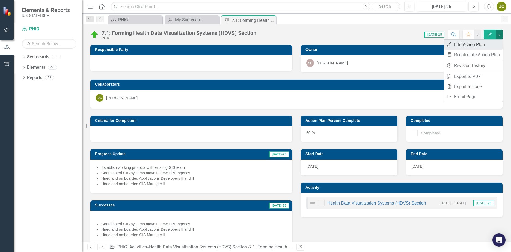
click at [488, 44] on link "Edit Edit Action Plan" at bounding box center [473, 45] width 59 height 10
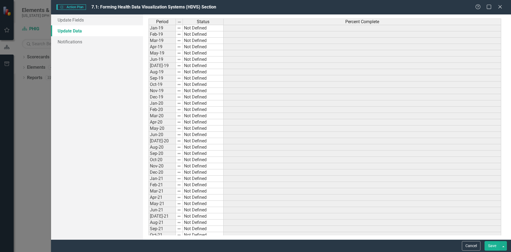
click at [35, 103] on div "Action Plans Action Plan 7.1: Forming Health Data Visualization Systems (HDVS) …" at bounding box center [255, 126] width 511 height 252
click at [69, 22] on link "Update Fields" at bounding box center [97, 19] width 92 height 11
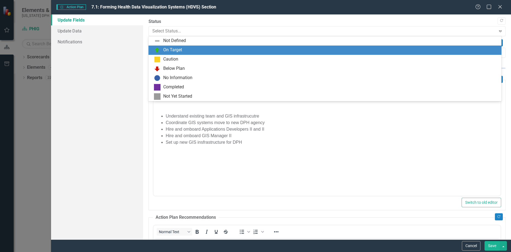
drag, startPoint x: 200, startPoint y: 28, endPoint x: 196, endPoint y: 40, distance: 12.7
click at [200, 28] on div at bounding box center [322, 31] width 340 height 7
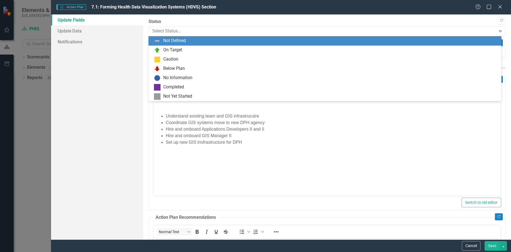
click at [194, 40] on div "Not Defined" at bounding box center [326, 41] width 345 height 7
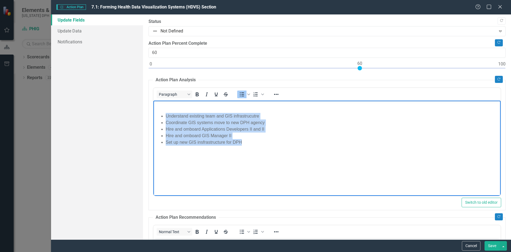
drag, startPoint x: 263, startPoint y: 140, endPoint x: 161, endPoint y: 118, distance: 103.5
click at [161, 118] on ul "Understand existing team and GIS infrastrucutre Coordinate GIS systems move to …" at bounding box center [327, 129] width 345 height 33
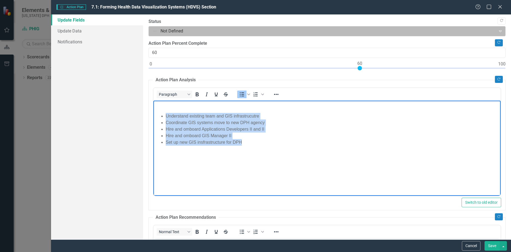
copy ul "Understand existing team and GIS infrastrucutre Coordinate GIS systems move to …"
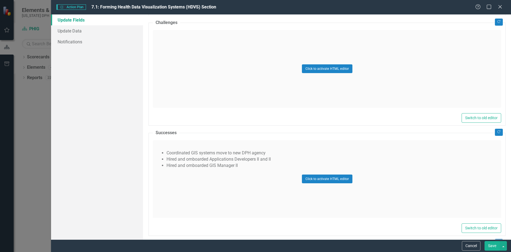
scroll to position [437, 0]
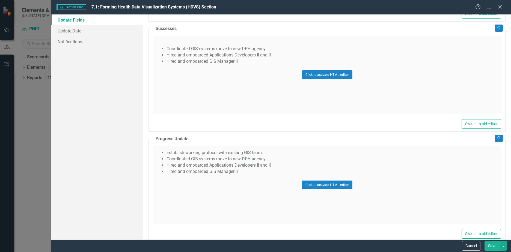
click at [246, 61] on div "Click to activate HTML editor" at bounding box center [327, 75] width 349 height 78
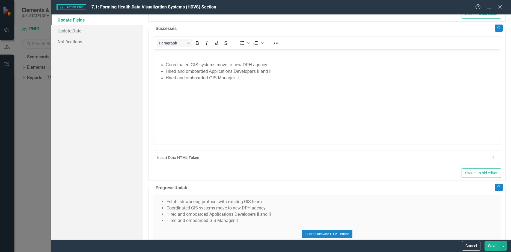
scroll to position [0, 0]
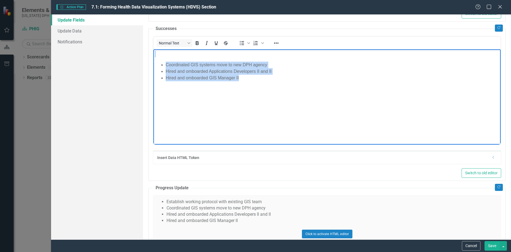
drag, startPoint x: 246, startPoint y: 77, endPoint x: 307, endPoint y: 105, distance: 66.7
click at [154, 56] on html "Coordinated GIS systems move to new DPH agency Hired and omboarded Applications…" at bounding box center [328, 90] width 348 height 82
copy body "Coordinated GIS systems move to new DPH agency Hired and omboarded Applications…"
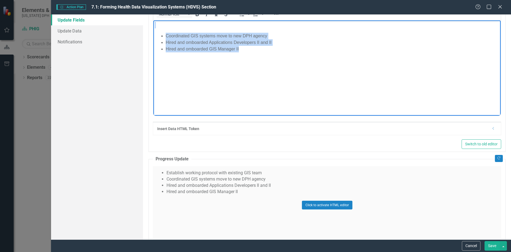
scroll to position [497, 0]
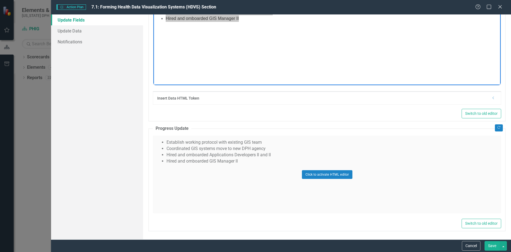
click at [244, 154] on div "Click to activate HTML editor" at bounding box center [327, 175] width 349 height 78
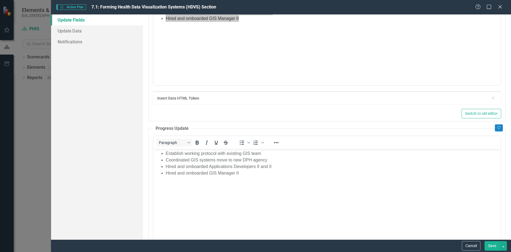
scroll to position [0, 0]
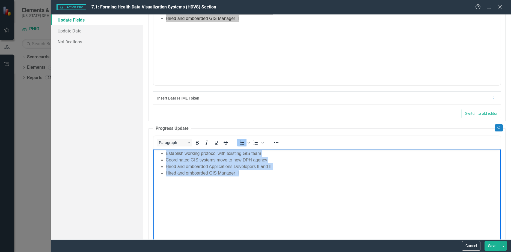
drag, startPoint x: 253, startPoint y: 177, endPoint x: 119, endPoint y: 148, distance: 137.1
click at [154, 149] on html "Establish working protocol with existing GIS team Coordinated GIS systems move …" at bounding box center [328, 190] width 348 height 82
copy ul "Establish working protocol with existing GIS team Coordinated GIS systems move …"
click at [199, 173] on li "Hired and omboarded GIS Manager II" at bounding box center [333, 173] width 334 height 7
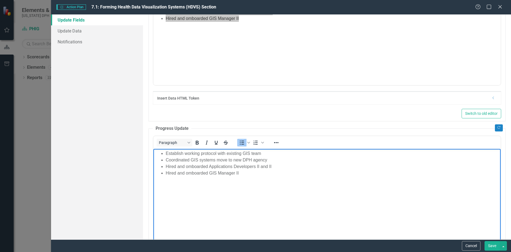
click at [182, 152] on li "Establish working protocol with existing GIS team" at bounding box center [333, 154] width 334 height 7
click at [224, 191] on body "Established working protocol with existing GIS team Coordinated GIS systems mov…" at bounding box center [328, 190] width 348 height 82
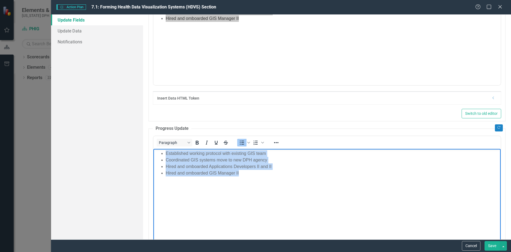
drag, startPoint x: 261, startPoint y: 177, endPoint x: 164, endPoint y: 148, distance: 101.7
click at [164, 149] on html "Established working protocol with existing GIS team Coordinated GIS systems mov…" at bounding box center [328, 190] width 348 height 82
copy ul "Established working protocol with existing GIS team Coordinated GIS systems mov…"
click at [282, 182] on body "Established working protocol with existing GIS team Coordinated GIS systems mov…" at bounding box center [328, 190] width 348 height 82
drag, startPoint x: 285, startPoint y: 181, endPoint x: 143, endPoint y: 139, distance: 147.9
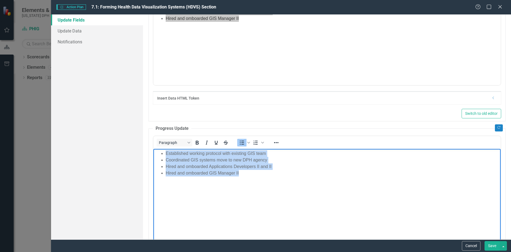
click at [154, 149] on html "Established working protocol with existing GIS team Coordinated GIS systems mov…" at bounding box center [328, 190] width 348 height 82
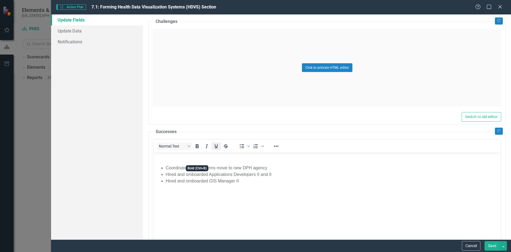
scroll to position [333, 0]
click at [265, 209] on body "Coordinated GIS systems move to new DPH agency Hired and omboarded Applications…" at bounding box center [328, 195] width 348 height 82
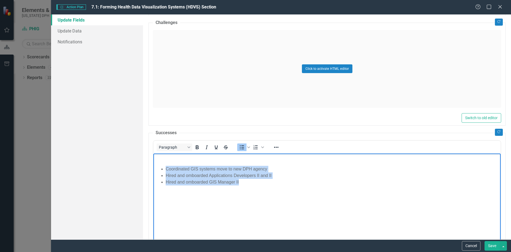
drag, startPoint x: 265, startPoint y: 189, endPoint x: 293, endPoint y: 316, distance: 129.5
click at [154, 162] on html "Coordinated GIS systems move to new DPH agency Hired and omboarded Applications…" at bounding box center [328, 195] width 348 height 82
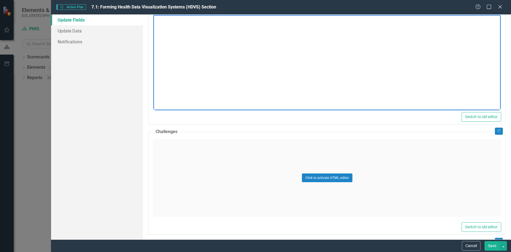
click at [216, 62] on body "Rich Text Area. Press ALT-0 for help." at bounding box center [328, 56] width 348 height 82
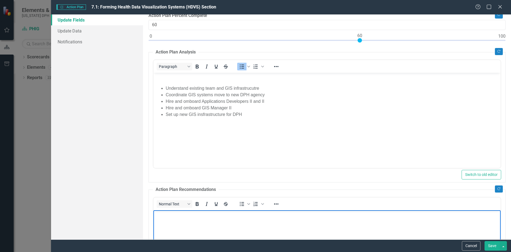
scroll to position [0, 0]
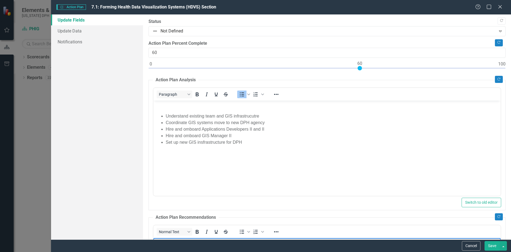
click at [260, 140] on li "Set up new GIS insfrastructure for DPH" at bounding box center [333, 142] width 334 height 7
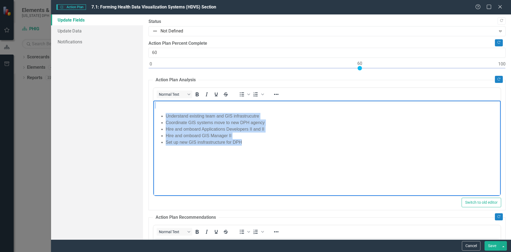
drag, startPoint x: 273, startPoint y: 146, endPoint x: 150, endPoint y: 107, distance: 129.3
click at [154, 107] on html "Understand existing team and GIS infrastrucutre Coordinate GIS systems move to …" at bounding box center [328, 142] width 348 height 82
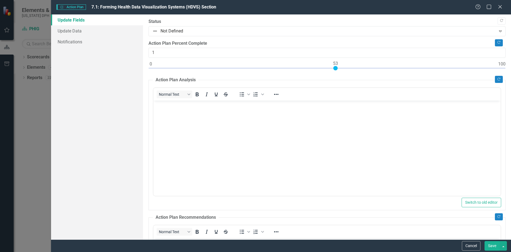
type input "0"
drag, startPoint x: 358, startPoint y: 68, endPoint x: 83, endPoint y: 86, distance: 275.7
click at [126, 66] on div "Update Fields Update Data Notifications "Update" fields in ClearPoint are the f…" at bounding box center [281, 126] width 460 height 225
click at [111, 105] on div "Update Fields Update Data Notifications" at bounding box center [97, 126] width 92 height 225
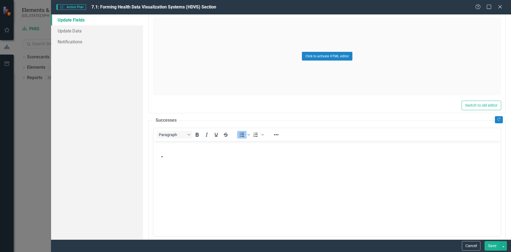
scroll to position [355, 0]
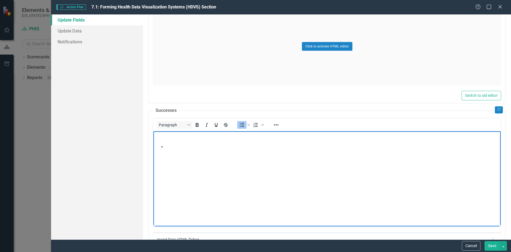
click at [237, 142] on body "Rich Text Area. Press ALT-0 for help." at bounding box center [328, 172] width 348 height 82
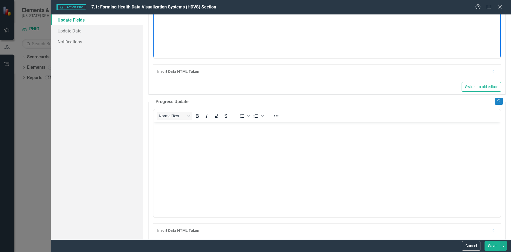
scroll to position [546, 0]
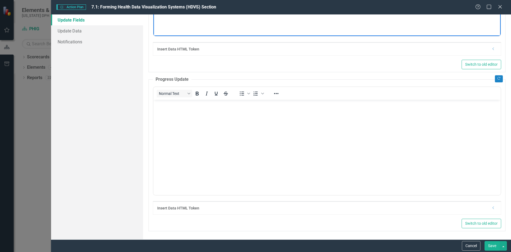
click at [494, 246] on button "Save" at bounding box center [492, 247] width 15 height 10
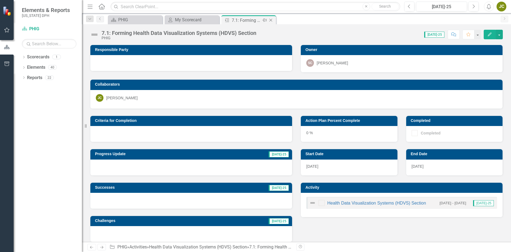
click at [269, 20] on icon "Close" at bounding box center [270, 20] width 5 height 4
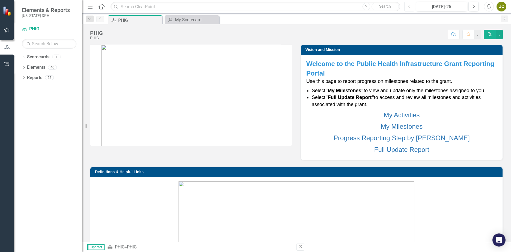
click at [408, 7] on button "Previous" at bounding box center [410, 7] width 10 height 10
click at [392, 128] on link "My Milestones" at bounding box center [402, 126] width 42 height 7
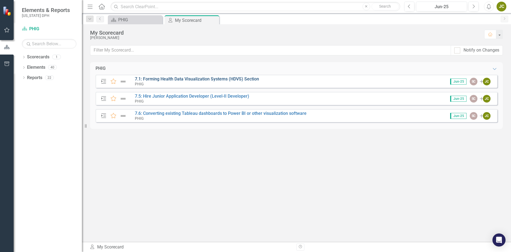
click at [238, 80] on link "7.1: Forming Health Data Visualization Systems (HDVS) Section" at bounding box center [197, 78] width 124 height 5
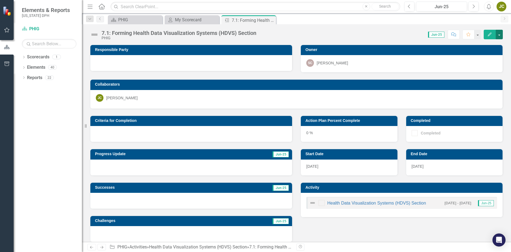
click at [499, 34] on button "button" at bounding box center [499, 35] width 7 height 10
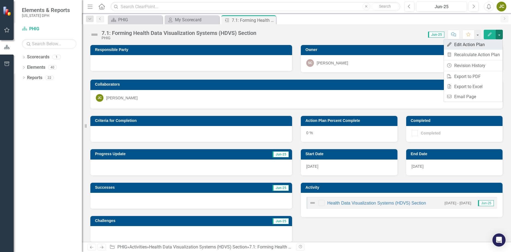
click at [487, 47] on link "Edit Edit Action Plan" at bounding box center [473, 45] width 59 height 10
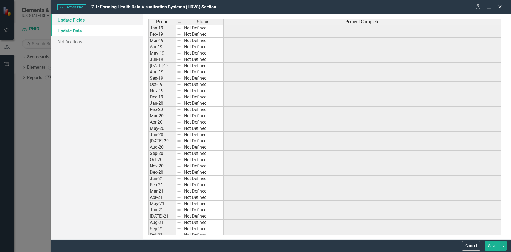
click at [67, 21] on link "Update Fields" at bounding box center [97, 19] width 92 height 11
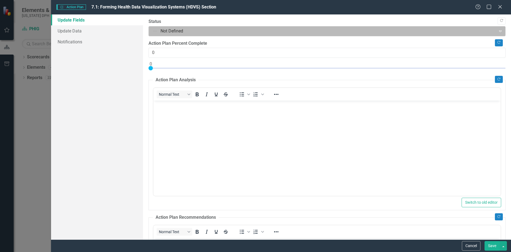
click at [183, 31] on div at bounding box center [322, 31] width 340 height 7
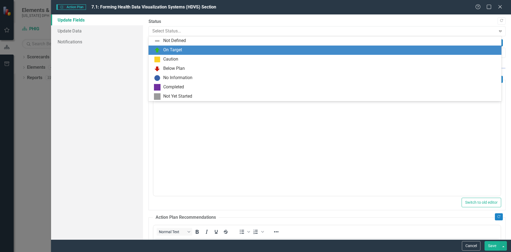
click at [177, 51] on div "On Target" at bounding box center [172, 50] width 19 height 6
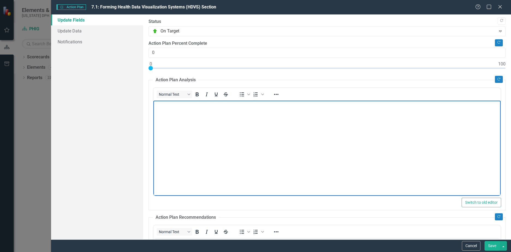
click at [224, 133] on body "Rich Text Area. Press ALT-0 for help." at bounding box center [328, 142] width 348 height 82
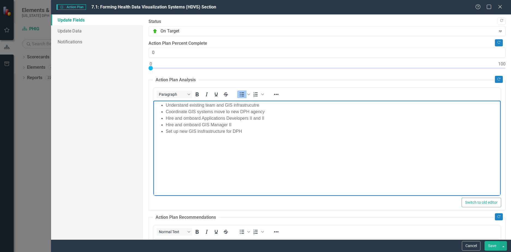
click at [167, 68] on div at bounding box center [327, 69] width 357 height 7
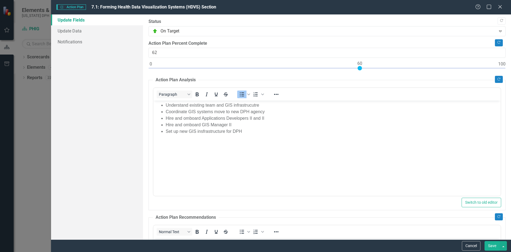
type input "60"
drag, startPoint x: 167, startPoint y: 68, endPoint x: 229, endPoint y: 17, distance: 79.9
click at [358, 69] on div at bounding box center [360, 68] width 4 height 4
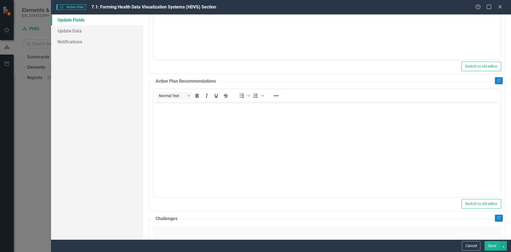
scroll to position [137, 0]
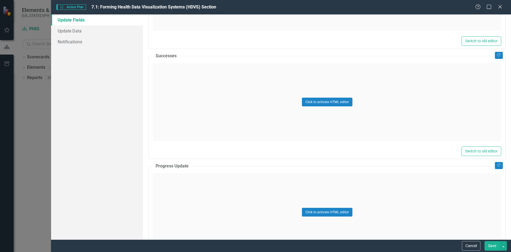
click at [207, 83] on div "Click to activate HTML editor" at bounding box center [327, 102] width 349 height 78
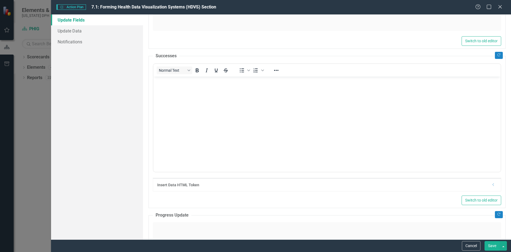
scroll to position [0, 0]
click at [207, 92] on body "Rich Text Area. Press ALT-0 for help." at bounding box center [328, 117] width 348 height 82
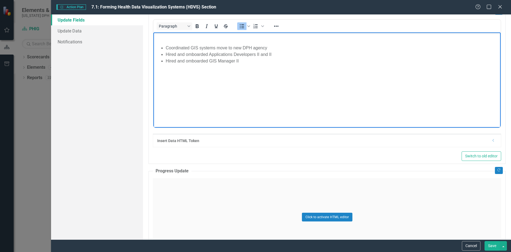
scroll to position [497, 0]
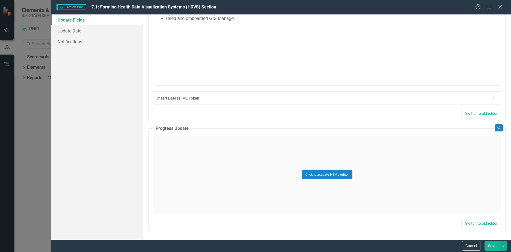
click at [221, 149] on div "Click to activate HTML editor" at bounding box center [327, 175] width 349 height 78
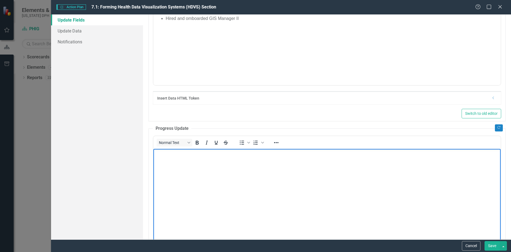
click at [205, 167] on body "Rich Text Area. Press ALT-0 for help." at bounding box center [328, 190] width 348 height 82
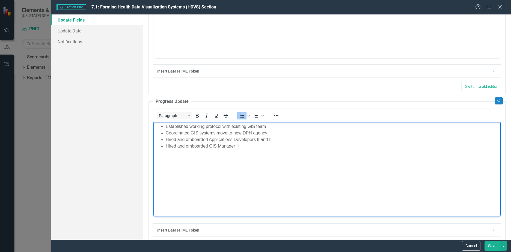
scroll to position [546, 0]
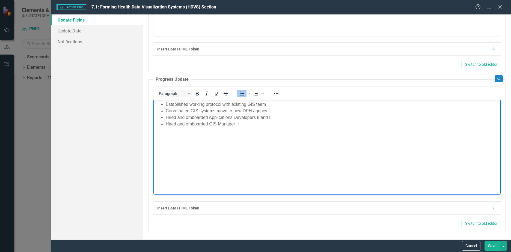
click at [493, 247] on button "Save" at bounding box center [492, 247] width 15 height 10
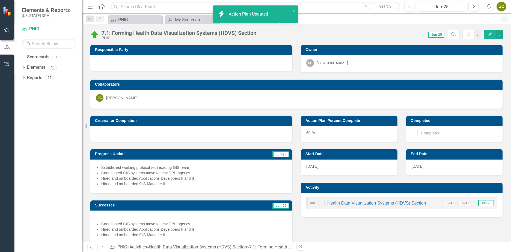
click at [366, 34] on div "Score: N/A Jun-25 Completed Comment Favorite Edit" at bounding box center [381, 34] width 244 height 9
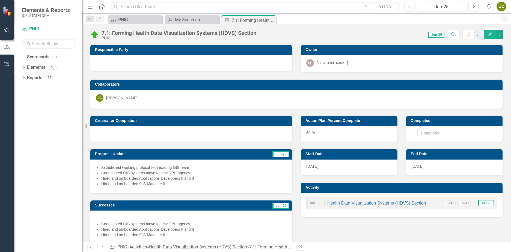
click at [327, 40] on div "7.1: Forming Health Data Visualization Systems (HDVS) Section PHIG Score: N/A J…" at bounding box center [296, 32] width 429 height 16
click at [272, 20] on icon "Close" at bounding box center [270, 20] width 5 height 4
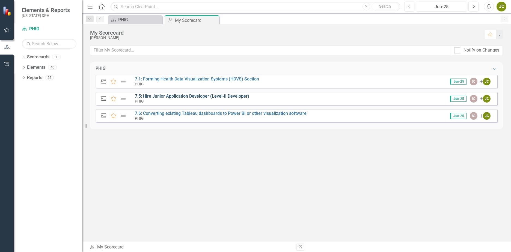
click at [205, 95] on link "7.5: Hire Junior Application Developer (Level-II Developer)" at bounding box center [192, 96] width 114 height 5
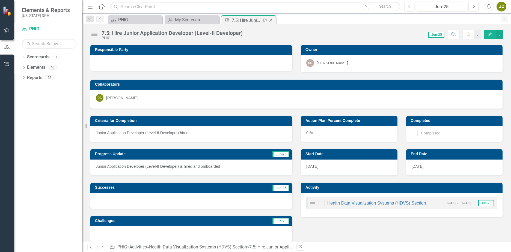
click at [271, 20] on icon "Close" at bounding box center [270, 20] width 5 height 4
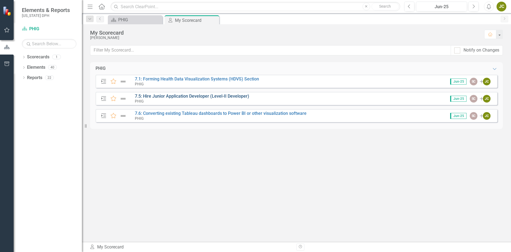
click at [207, 96] on link "7.5: Hire Junior Application Developer (Level-II Developer)" at bounding box center [192, 96] width 114 height 5
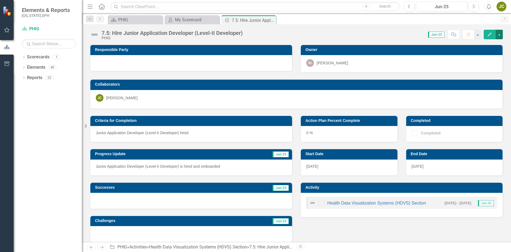
click at [499, 36] on button "button" at bounding box center [499, 35] width 7 height 10
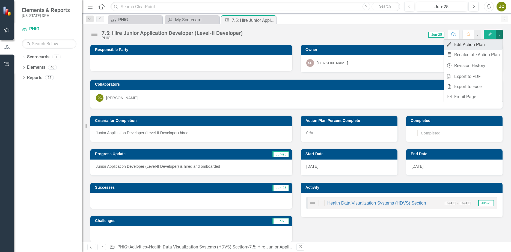
click at [485, 46] on link "Edit Edit Action Plan" at bounding box center [473, 45] width 59 height 10
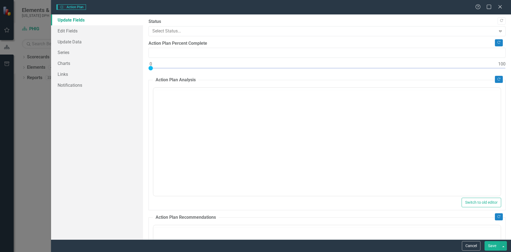
type input "0"
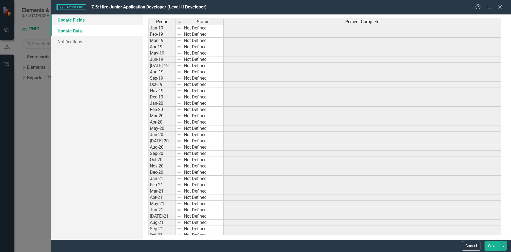
click at [78, 19] on link "Update Fields" at bounding box center [97, 19] width 92 height 11
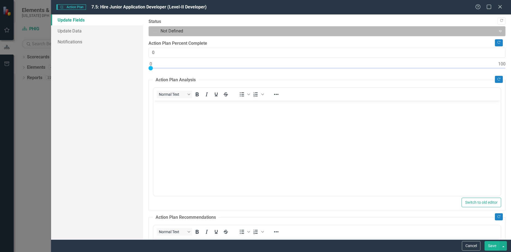
click at [189, 33] on div at bounding box center [322, 31] width 340 height 7
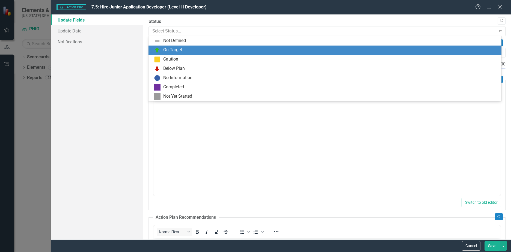
click at [176, 54] on div "On Target" at bounding box center [325, 50] width 353 height 9
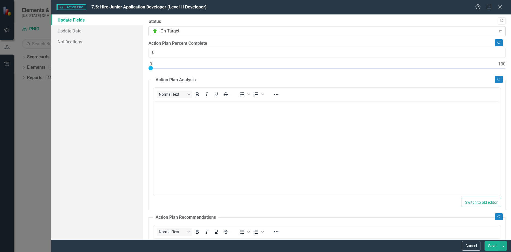
click at [185, 31] on div at bounding box center [322, 31] width 340 height 7
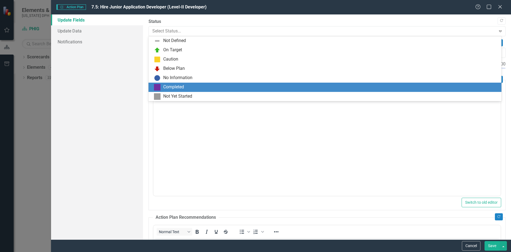
click at [189, 86] on div "Completed" at bounding box center [326, 87] width 345 height 7
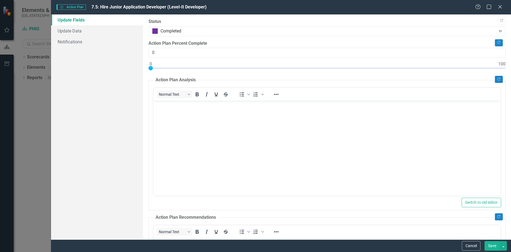
click at [235, 155] on body "Rich Text Area. Press ALT-0 for help." at bounding box center [328, 142] width 348 height 82
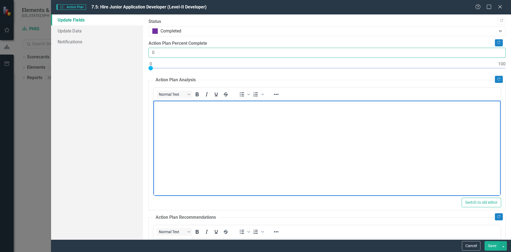
click at [165, 52] on input "0" at bounding box center [327, 53] width 357 height 10
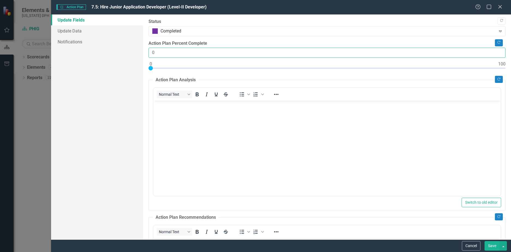
drag, startPoint x: 166, startPoint y: 52, endPoint x: 146, endPoint y: 52, distance: 20.5
click at [146, 52] on div ""Update" fields in ClearPoint are the fields that change from reporting period …" at bounding box center [327, 126] width 368 height 225
type input "100"
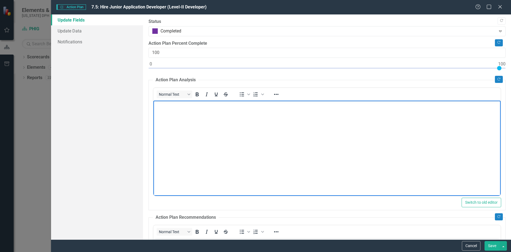
click at [313, 158] on body "Rich Text Area. Press ALT-0 for help." at bounding box center [328, 142] width 348 height 82
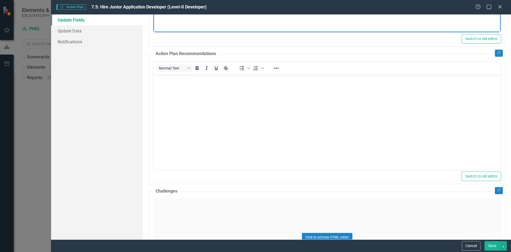
scroll to position [355, 0]
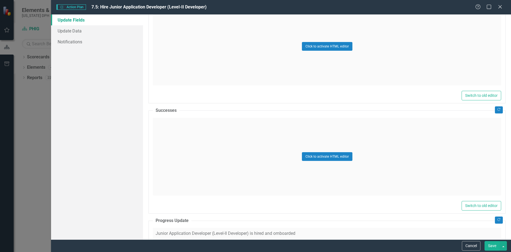
click at [237, 156] on div "Click to activate HTML editor" at bounding box center [327, 157] width 349 height 78
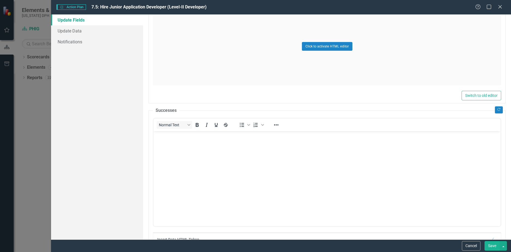
scroll to position [0, 0]
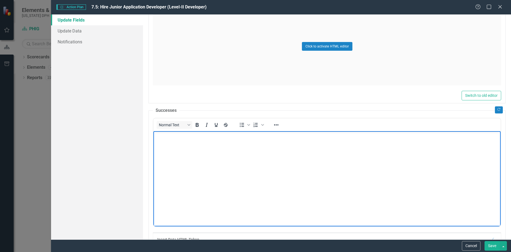
click at [230, 142] on body "Rich Text Area. Press ALT-0 for help." at bounding box center [328, 172] width 348 height 82
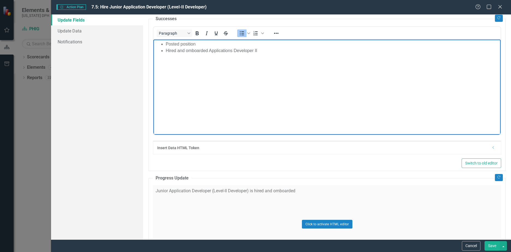
scroll to position [497, 0]
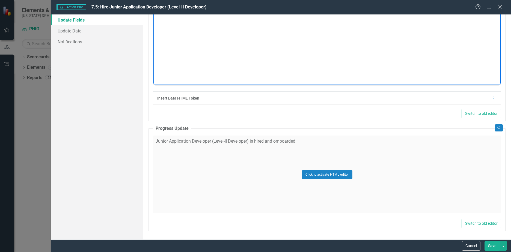
click at [492, 248] on button "Save" at bounding box center [492, 247] width 15 height 10
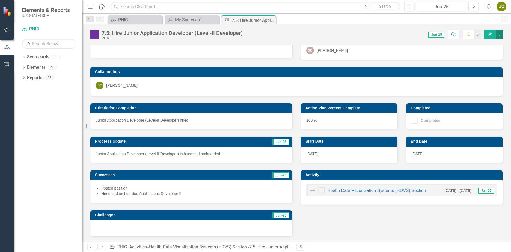
scroll to position [0, 0]
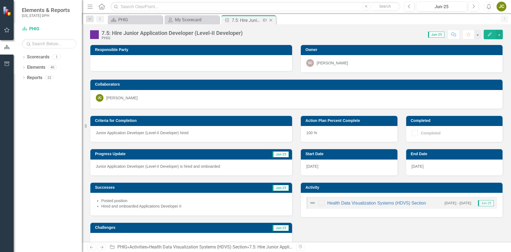
click at [270, 20] on icon "Close" at bounding box center [270, 20] width 5 height 4
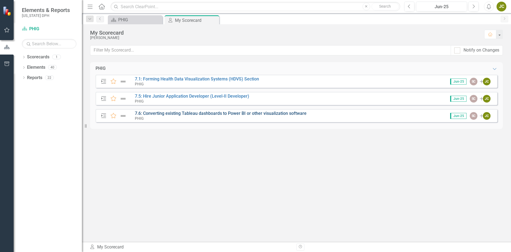
click at [199, 115] on link "7.6: Converting existing Tableau dashboards to Power BI or other visualization …" at bounding box center [221, 113] width 172 height 5
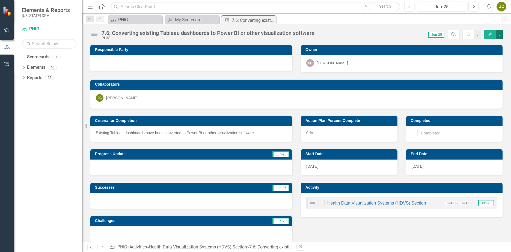
click at [501, 35] on button "button" at bounding box center [499, 35] width 7 height 10
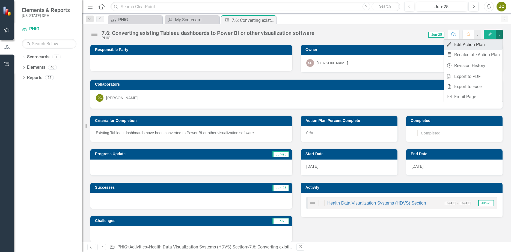
click at [476, 43] on link "Edit Edit Action Plan" at bounding box center [473, 45] width 59 height 10
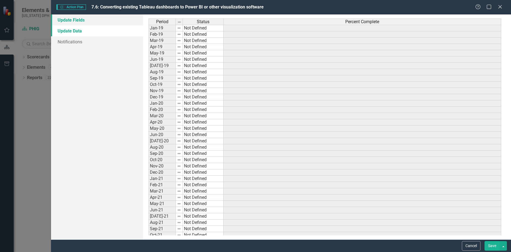
click at [93, 22] on link "Update Fields" at bounding box center [97, 19] width 92 height 11
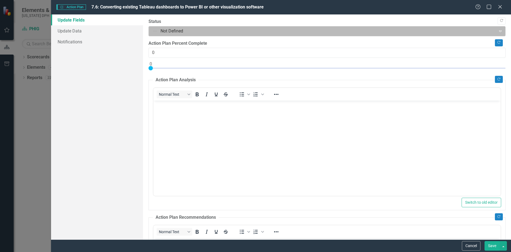
click at [194, 31] on div at bounding box center [322, 31] width 340 height 7
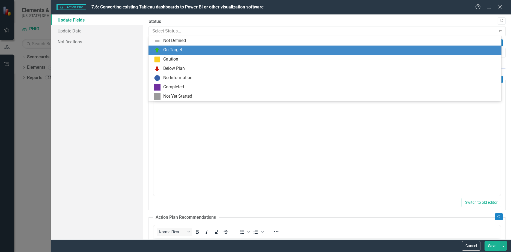
click at [188, 51] on div "On Target" at bounding box center [326, 50] width 345 height 7
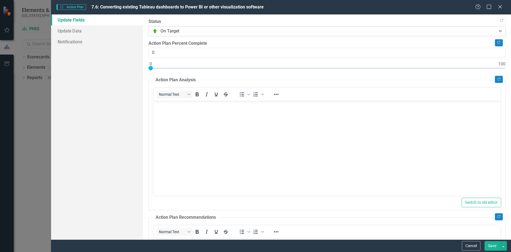
click at [195, 30] on div at bounding box center [322, 31] width 340 height 7
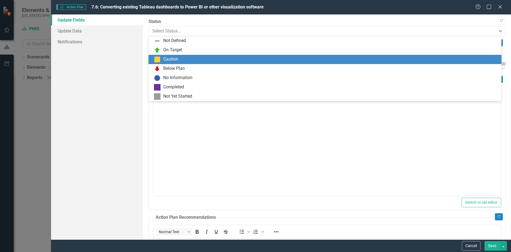
click at [201, 58] on div "Caution" at bounding box center [326, 59] width 345 height 7
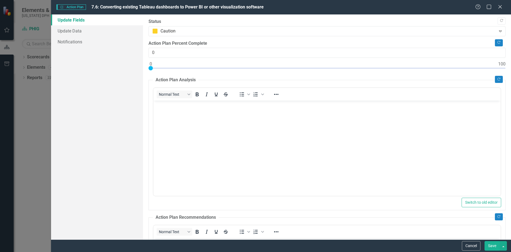
click at [227, 132] on body "Rich Text Area. Press ALT-0 for help." at bounding box center [328, 142] width 348 height 82
drag, startPoint x: 166, startPoint y: 49, endPoint x: 152, endPoint y: 51, distance: 13.8
click at [152, 51] on input "0" at bounding box center [327, 53] width 357 height 10
type input "10"
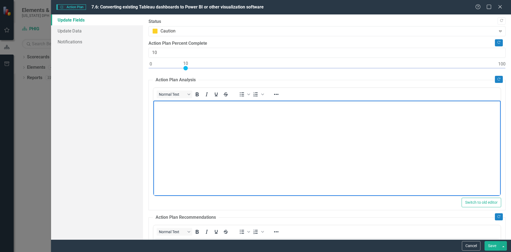
click at [355, 139] on body "Rich Text Area. Press ALT-0 for help." at bounding box center [328, 142] width 348 height 82
click at [269, 136] on body "Rich Text Area. Press ALT-0 for help." at bounding box center [328, 142] width 348 height 82
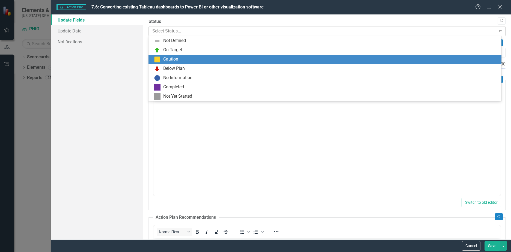
click at [180, 34] on div at bounding box center [322, 31] width 340 height 7
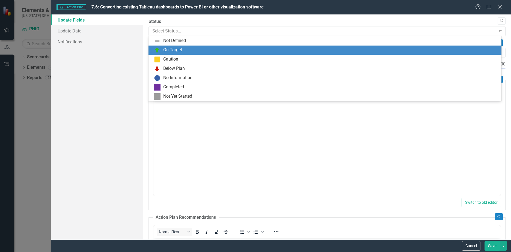
drag, startPoint x: 177, startPoint y: 56, endPoint x: 179, endPoint y: 50, distance: 5.7
click at [179, 50] on div "Not Defined On Target Caution Below Plan No Information Completed Not Yet Start…" at bounding box center [325, 68] width 353 height 65
click at [179, 50] on div "On Target" at bounding box center [172, 50] width 19 height 6
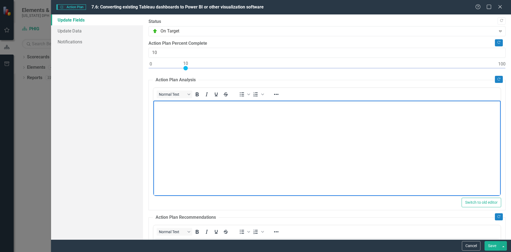
click at [221, 135] on body "Rich Text Area. Press ALT-0 for help." at bounding box center [328, 142] width 348 height 82
click at [221, 146] on body "Rich Text Area. Press ALT-0 for help." at bounding box center [328, 142] width 348 height 82
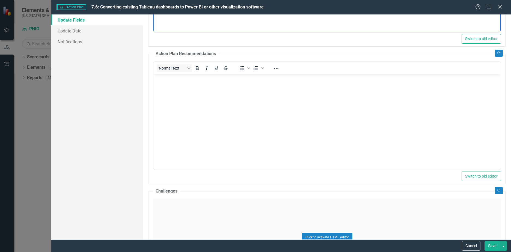
scroll to position [328, 0]
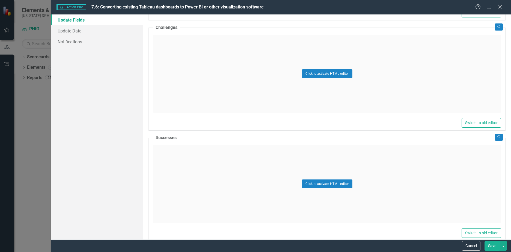
click at [214, 63] on div "Click to activate HTML editor" at bounding box center [327, 74] width 349 height 78
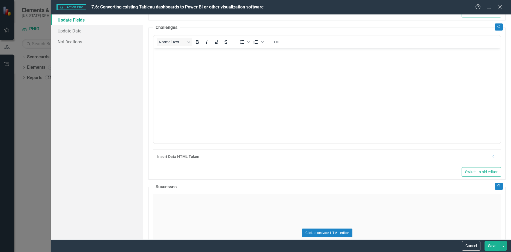
scroll to position [0, 0]
click at [214, 71] on body "Rich Text Area. Press ALT-0 for help." at bounding box center [328, 89] width 348 height 82
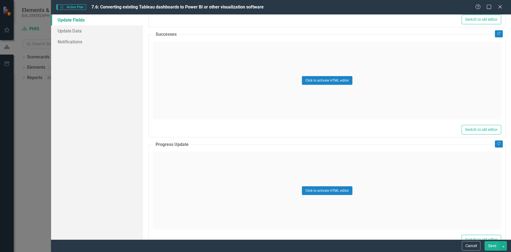
scroll to position [497, 0]
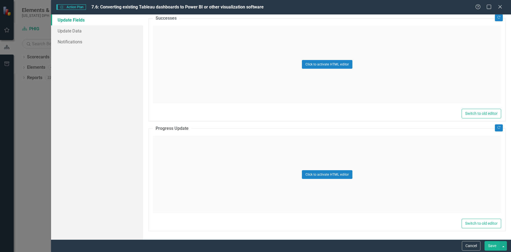
click at [227, 151] on div "Click to activate HTML editor" at bounding box center [327, 175] width 349 height 78
click at [212, 168] on body "Rich Text Area. Press ALT-0 for help." at bounding box center [328, 190] width 348 height 82
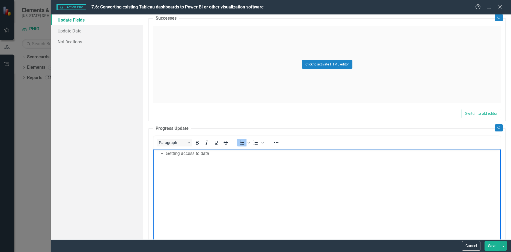
click at [240, 187] on body "Getting access to data" at bounding box center [328, 190] width 348 height 82
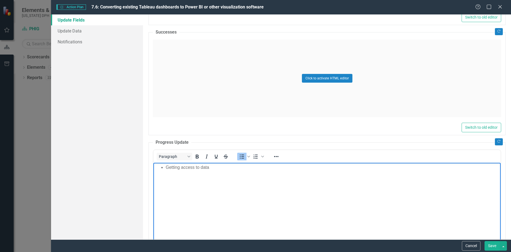
scroll to position [519, 0]
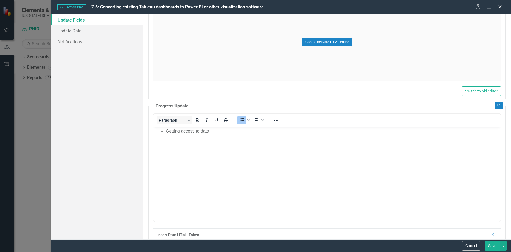
click at [494, 249] on button "Save" at bounding box center [492, 247] width 15 height 10
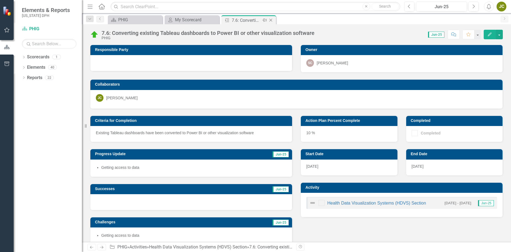
click at [272, 20] on icon "Close" at bounding box center [270, 20] width 5 height 4
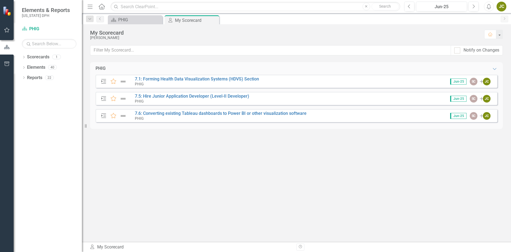
click at [242, 35] on div "My Scorecard" at bounding box center [284, 33] width 389 height 6
click at [217, 78] on link "7.1: Forming Health Data Visualization Systems (HDVS) Section" at bounding box center [197, 78] width 124 height 5
click at [169, 96] on link "7.5: Hire Junior Application Developer (Level-II Developer)" at bounding box center [192, 96] width 114 height 5
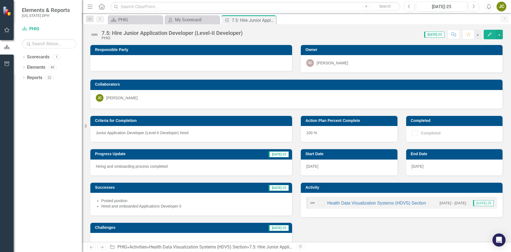
click at [144, 133] on p "Junior Application Developer (Level-II Developer) hired" at bounding box center [191, 132] width 191 height 5
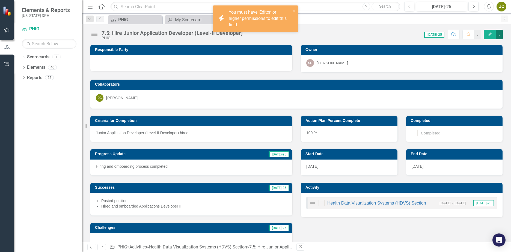
click at [500, 34] on button "button" at bounding box center [499, 35] width 7 height 10
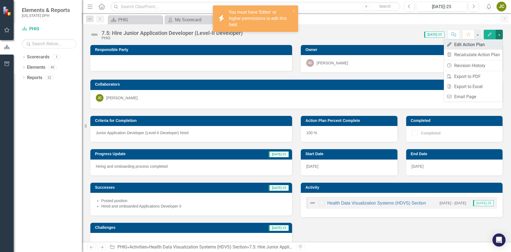
click at [488, 46] on link "Edit Edit Action Plan" at bounding box center [473, 45] width 59 height 10
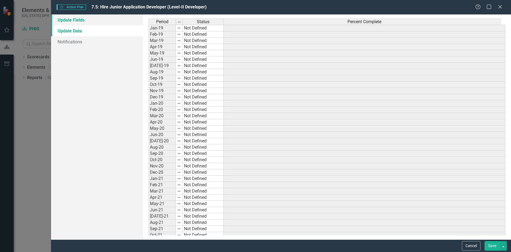
click at [83, 21] on link "Update Fields" at bounding box center [97, 19] width 92 height 11
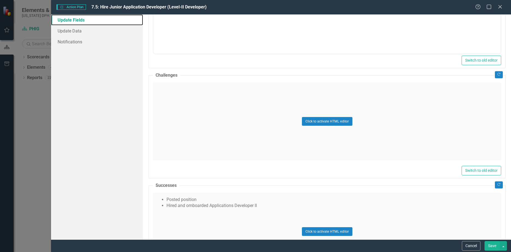
scroll to position [355, 0]
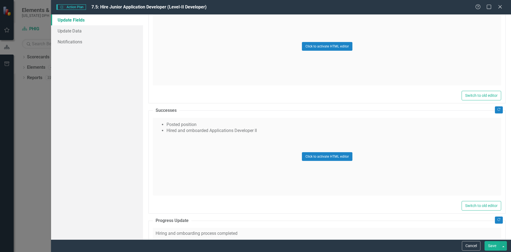
click at [270, 133] on div "Click to activate HTML editor" at bounding box center [327, 157] width 349 height 78
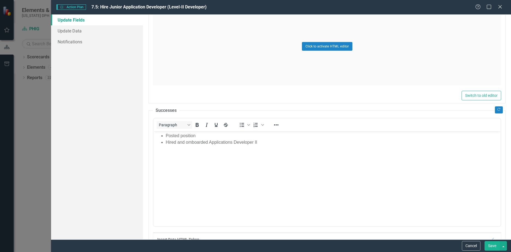
scroll to position [0, 0]
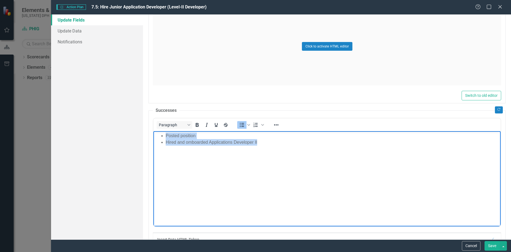
drag, startPoint x: 244, startPoint y: 140, endPoint x: 294, endPoint y: 264, distance: 133.6
click at [154, 133] on html "Posted position Hired and omboarded Applications Developer II" at bounding box center [328, 172] width 348 height 82
copy ul "Posted position Hired and omboarded Applications Developer II"
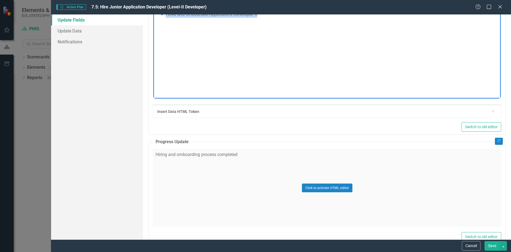
scroll to position [497, 0]
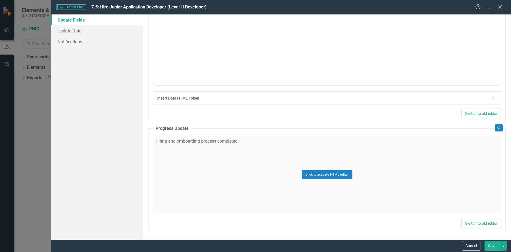
click at [242, 142] on div "Click to activate HTML editor" at bounding box center [327, 175] width 349 height 78
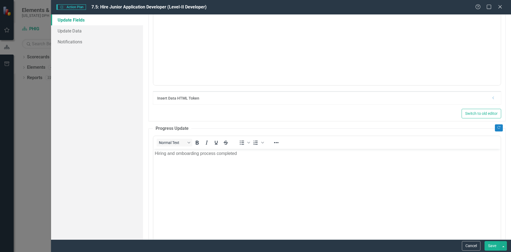
scroll to position [0, 0]
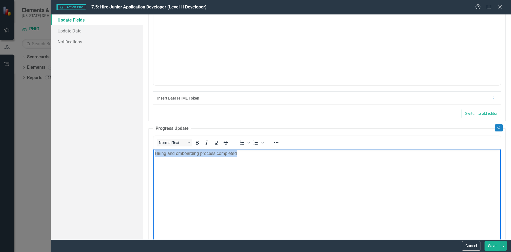
drag, startPoint x: 247, startPoint y: 155, endPoint x: 141, endPoint y: 152, distance: 105.8
click at [154, 152] on html "Hiring and omboarding process completed" at bounding box center [328, 190] width 348 height 82
copy p "Hiring and omboarding process completed"
click at [284, 168] on body "Hiring and omboarding process completed" at bounding box center [328, 190] width 348 height 82
drag, startPoint x: 280, startPoint y: 161, endPoint x: 287, endPoint y: 303, distance: 142.0
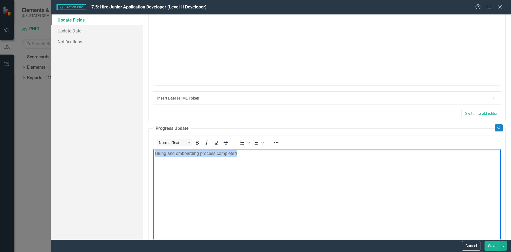
click at [154, 154] on html "Hiring and omboarding process completed" at bounding box center [328, 190] width 348 height 82
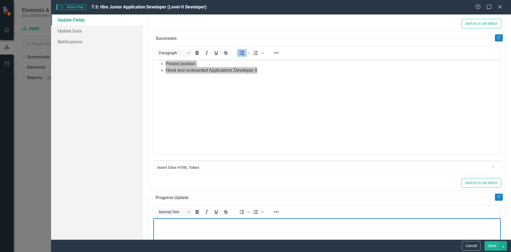
scroll to position [382, 0]
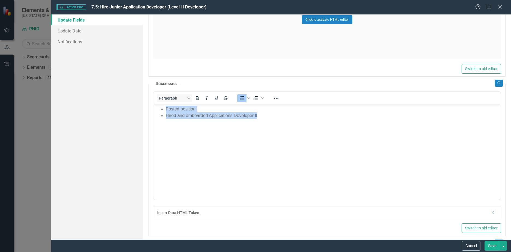
click at [284, 119] on body "Posted position Hired and omboarded Applications Developer II" at bounding box center [328, 145] width 348 height 82
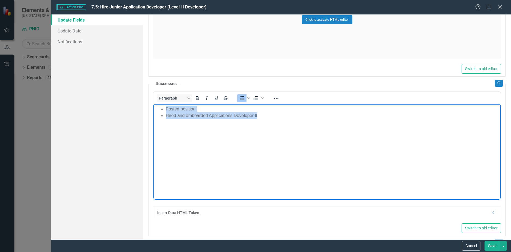
drag, startPoint x: 300, startPoint y: 124, endPoint x: 161, endPoint y: 105, distance: 139.9
click at [161, 105] on body "Posted position Hired and omboarded Applications Developer II" at bounding box center [328, 145] width 348 height 82
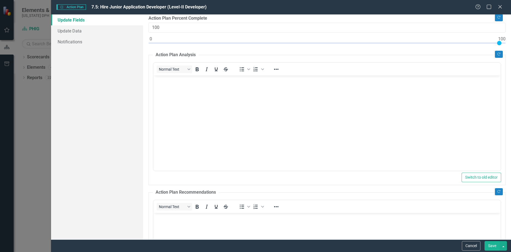
scroll to position [0, 0]
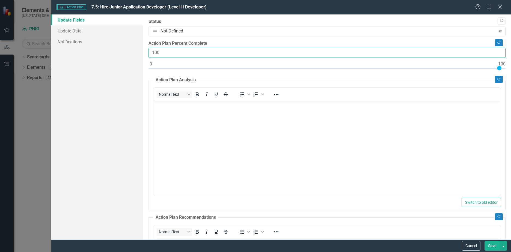
click at [191, 50] on input "100" at bounding box center [327, 53] width 357 height 10
type input "0"
drag, startPoint x: 499, startPoint y: 68, endPoint x: 105, endPoint y: 78, distance: 394.1
click at [105, 78] on div "Update Fields Update Data Notifications "Update" fields in ClearPoint are the f…" at bounding box center [281, 126] width 460 height 225
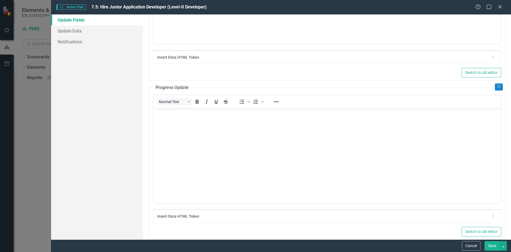
scroll to position [546, 0]
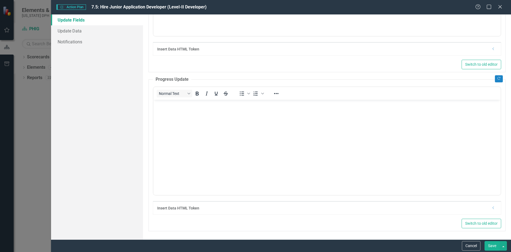
click at [491, 245] on button "Save" at bounding box center [492, 247] width 15 height 10
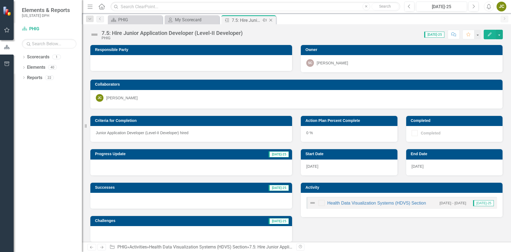
click at [273, 19] on icon "Close" at bounding box center [270, 20] width 5 height 4
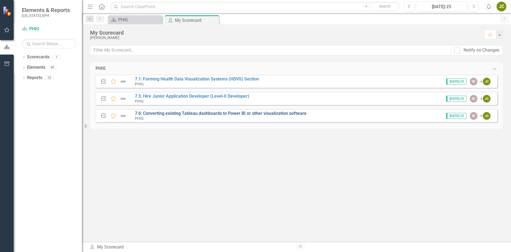
click at [196, 113] on link "7.6: Converting existing Tableau dashboards to Power BI or other visualization …" at bounding box center [221, 113] width 172 height 5
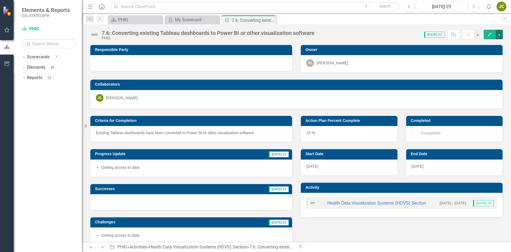
click at [500, 35] on button "button" at bounding box center [499, 35] width 7 height 10
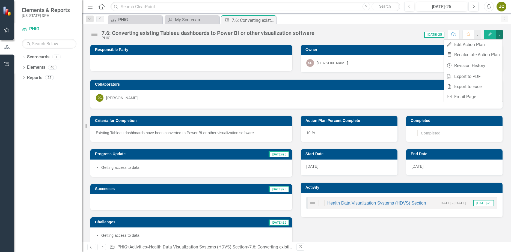
click at [483, 38] on div "Edit" at bounding box center [492, 35] width 22 height 10
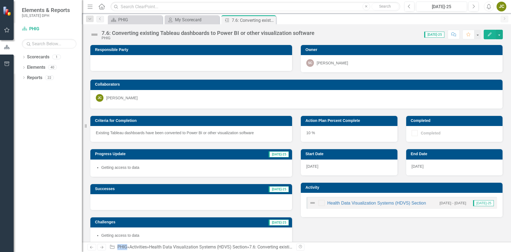
drag, startPoint x: 483, startPoint y: 38, endPoint x: 489, endPoint y: 45, distance: 9.5
click at [489, 45] on div "7.6: Converting existing Tableau dashboards to Power BI or other visualization …" at bounding box center [296, 133] width 429 height 218
drag, startPoint x: 489, startPoint y: 45, endPoint x: 405, endPoint y: 38, distance: 84.9
click at [405, 38] on div "Score: N/A [DATE]-25 Completed Comment Favorite Edit" at bounding box center [410, 34] width 186 height 9
click at [500, 35] on button "button" at bounding box center [499, 35] width 7 height 10
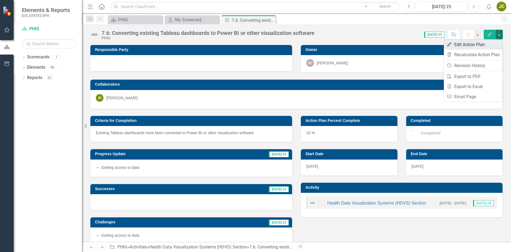
click at [474, 42] on link "Edit Edit Action Plan" at bounding box center [473, 45] width 59 height 10
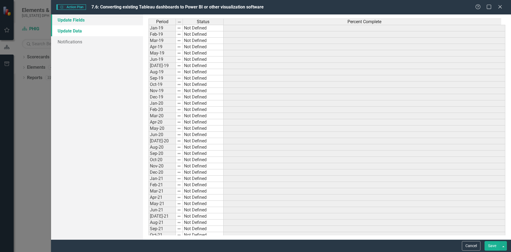
click at [75, 21] on link "Update Fields" at bounding box center [97, 19] width 92 height 11
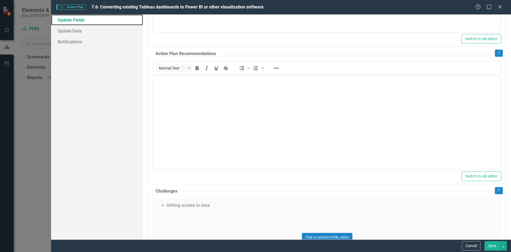
scroll to position [273, 0]
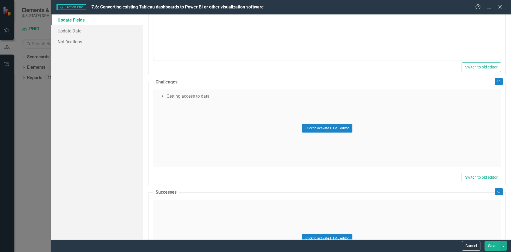
click at [231, 90] on div "Click to activate HTML editor" at bounding box center [327, 129] width 349 height 78
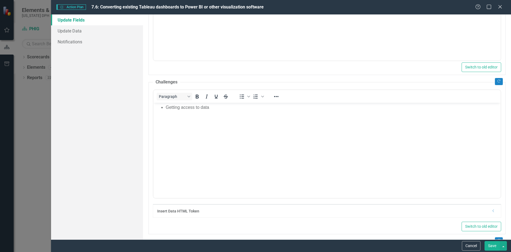
scroll to position [0, 0]
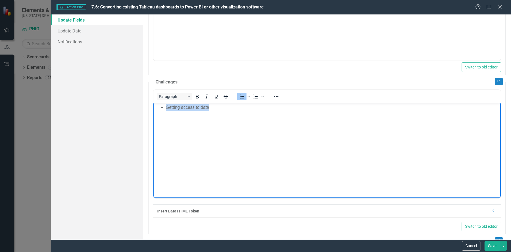
drag, startPoint x: 226, startPoint y: 110, endPoint x: 124, endPoint y: 101, distance: 102.6
click at [154, 103] on html "Getting access to data" at bounding box center [328, 144] width 348 height 82
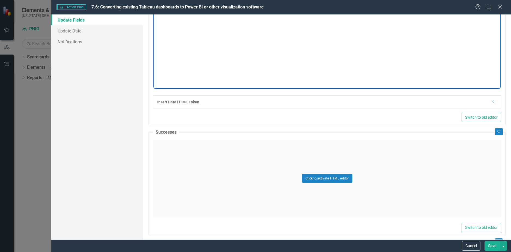
scroll to position [497, 0]
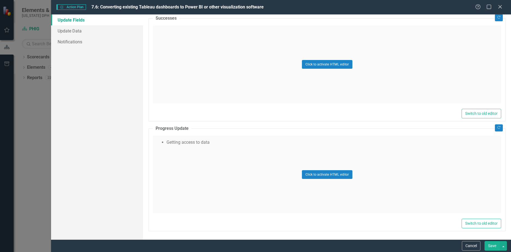
click at [225, 144] on div "Click to activate HTML editor" at bounding box center [327, 175] width 349 height 78
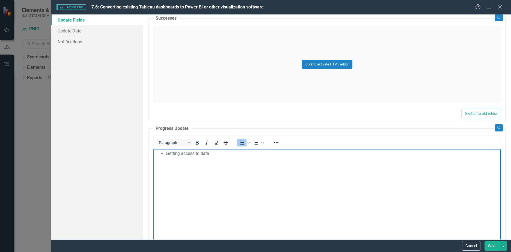
drag, startPoint x: 226, startPoint y: 160, endPoint x: 114, endPoint y: 157, distance: 112.1
click at [154, 157] on html "Getting access to data" at bounding box center [328, 190] width 348 height 82
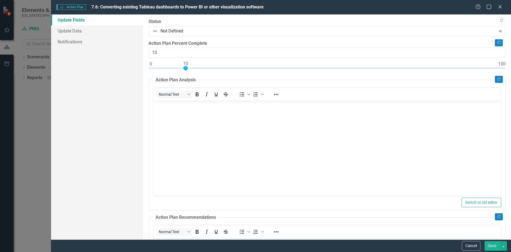
type input "0"
drag, startPoint x: 187, startPoint y: 68, endPoint x: 148, endPoint y: 72, distance: 38.7
click at [148, 72] on div ""Update" fields in ClearPoint are the fields that change from reporting period …" at bounding box center [327, 126] width 368 height 225
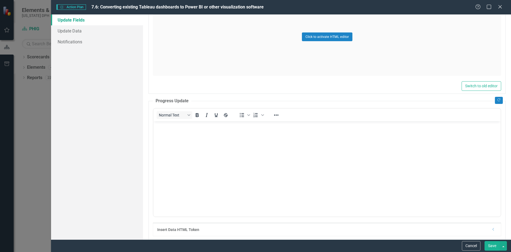
scroll to position [546, 0]
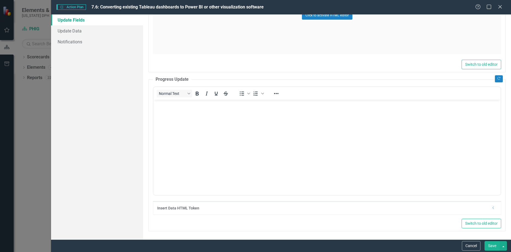
drag, startPoint x: 493, startPoint y: 246, endPoint x: 260, endPoint y: 0, distance: 339.0
click at [493, 246] on button "Save" at bounding box center [492, 247] width 15 height 10
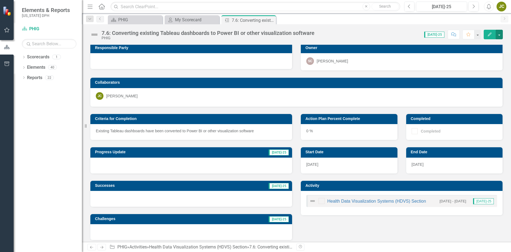
scroll to position [0, 0]
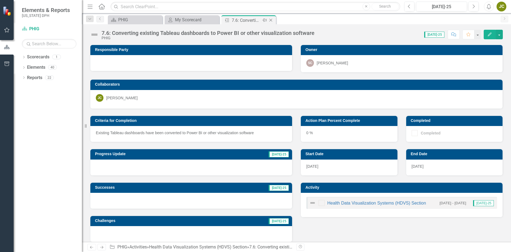
click at [271, 18] on icon "Close" at bounding box center [270, 20] width 5 height 4
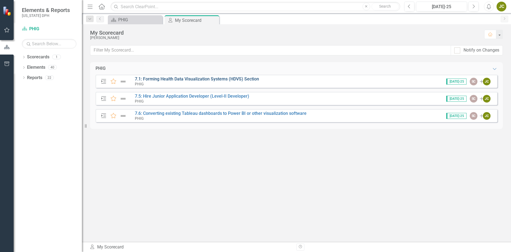
click at [214, 80] on link "7.1: Forming Health Data Visualization Systems (HDVS) Section" at bounding box center [197, 78] width 124 height 5
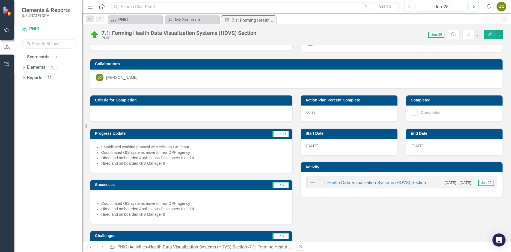
scroll to position [41, 0]
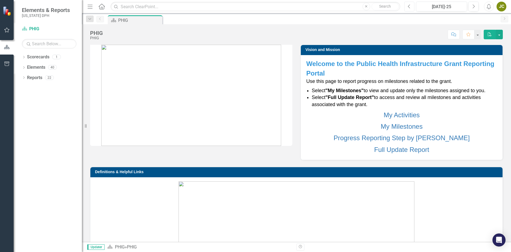
click at [409, 4] on icon "Previous" at bounding box center [409, 6] width 3 height 5
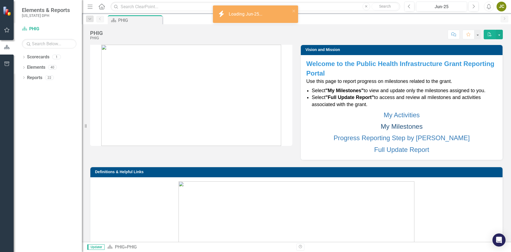
click at [389, 126] on link "My Milestones" at bounding box center [402, 126] width 42 height 7
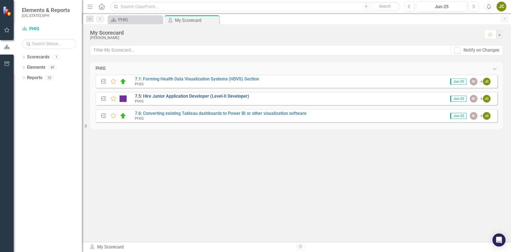
click at [208, 97] on link "7.5: Hire Junior Application Developer (Level-II Developer)" at bounding box center [192, 96] width 114 height 5
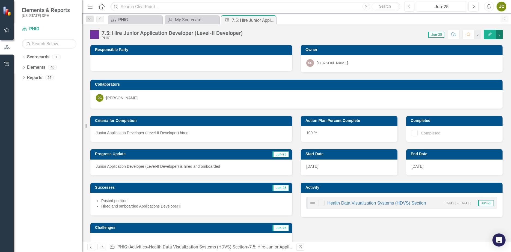
click at [499, 36] on button "button" at bounding box center [499, 35] width 7 height 10
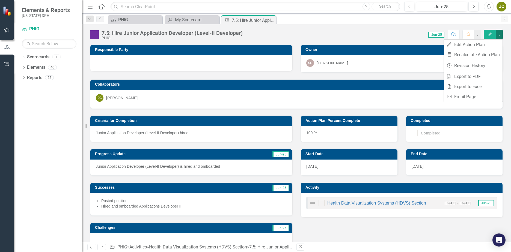
click at [369, 29] on div "7.5: Hire Junior Application Developer (Level-II Developer) PHIG Score: N/A Jun…" at bounding box center [296, 32] width 429 height 16
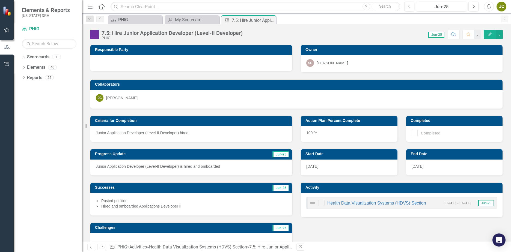
click at [504, 5] on div "JC" at bounding box center [502, 7] width 10 height 10
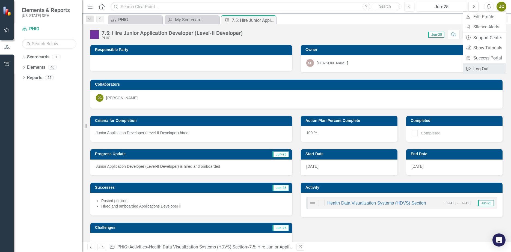
click at [482, 70] on link "Logout Log Out" at bounding box center [484, 69] width 43 height 10
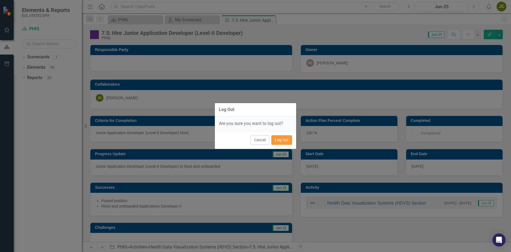
click at [288, 142] on button "Log Out" at bounding box center [282, 141] width 21 height 10
